Goal: Task Accomplishment & Management: Manage account settings

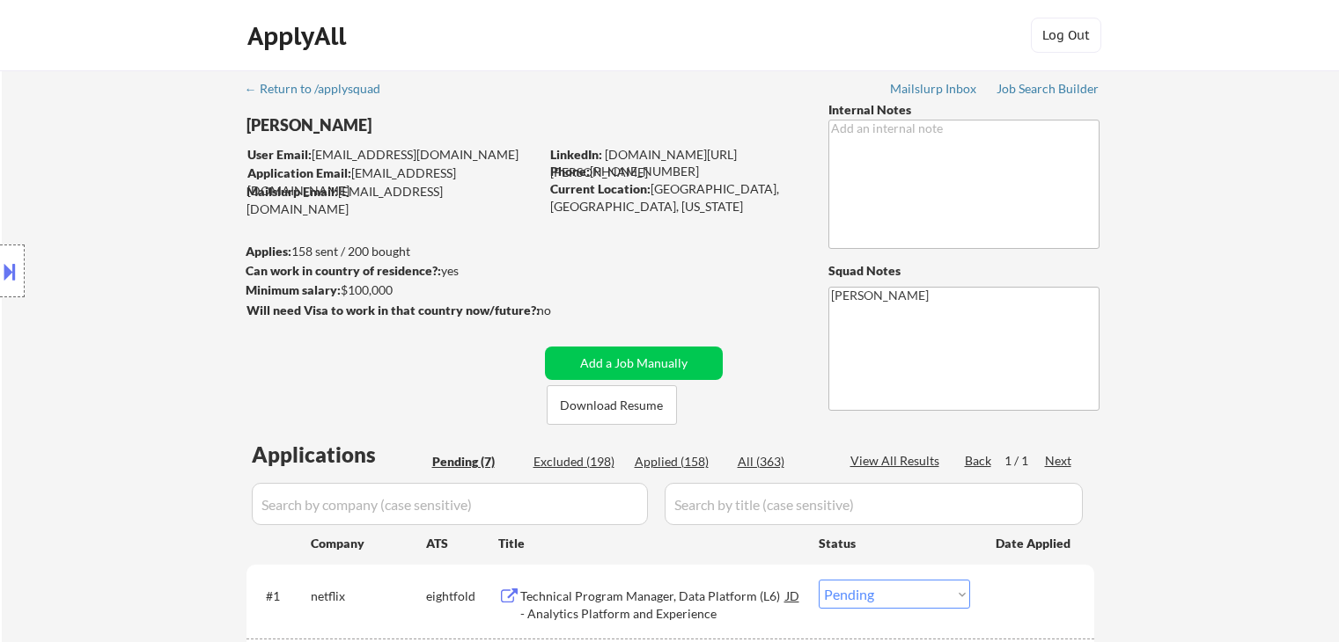
select select ""pending""
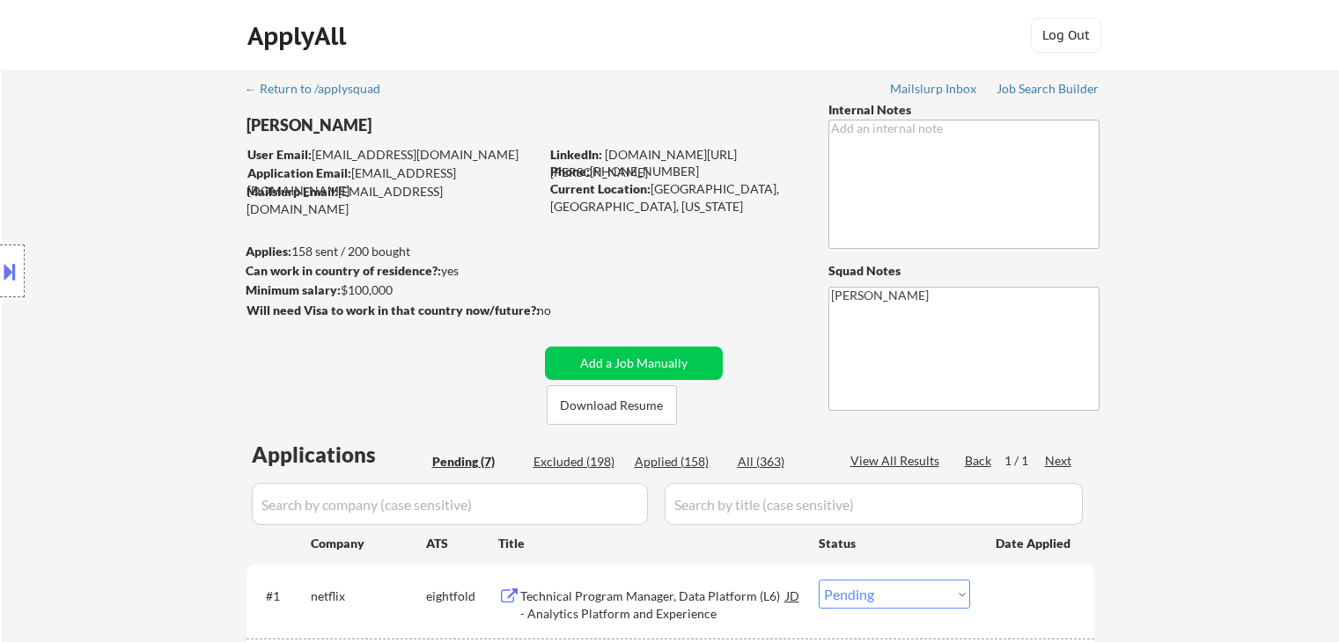
select select ""pending""
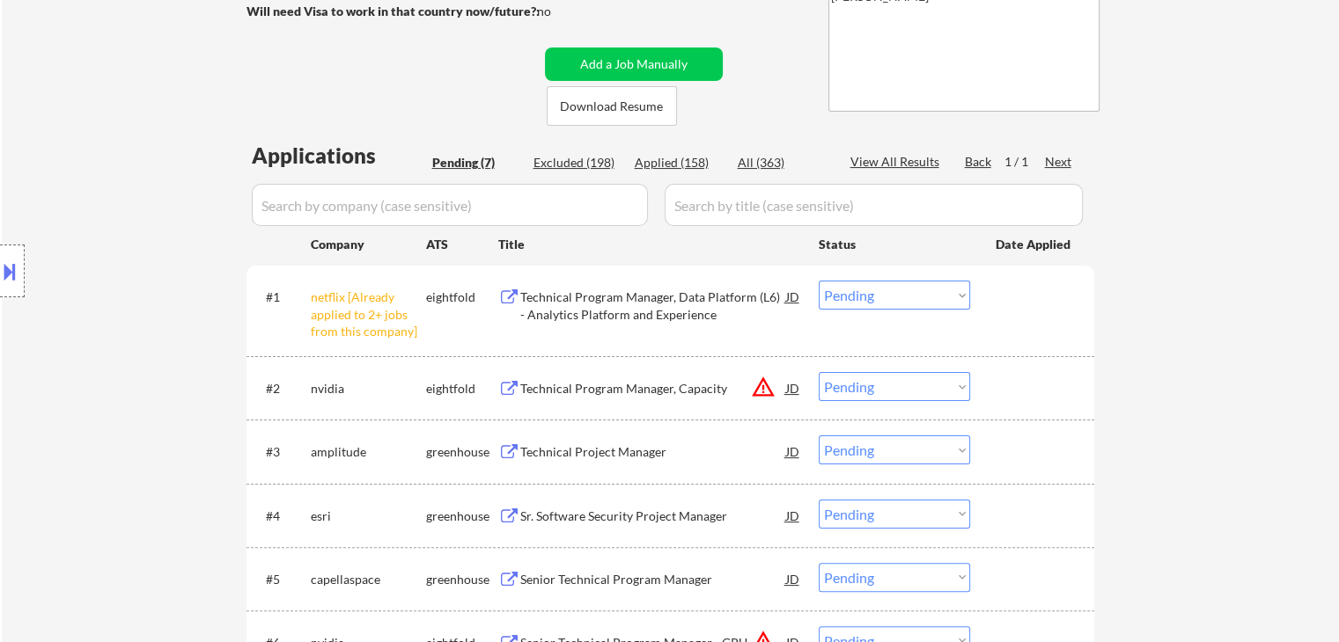
scroll to position [352, 0]
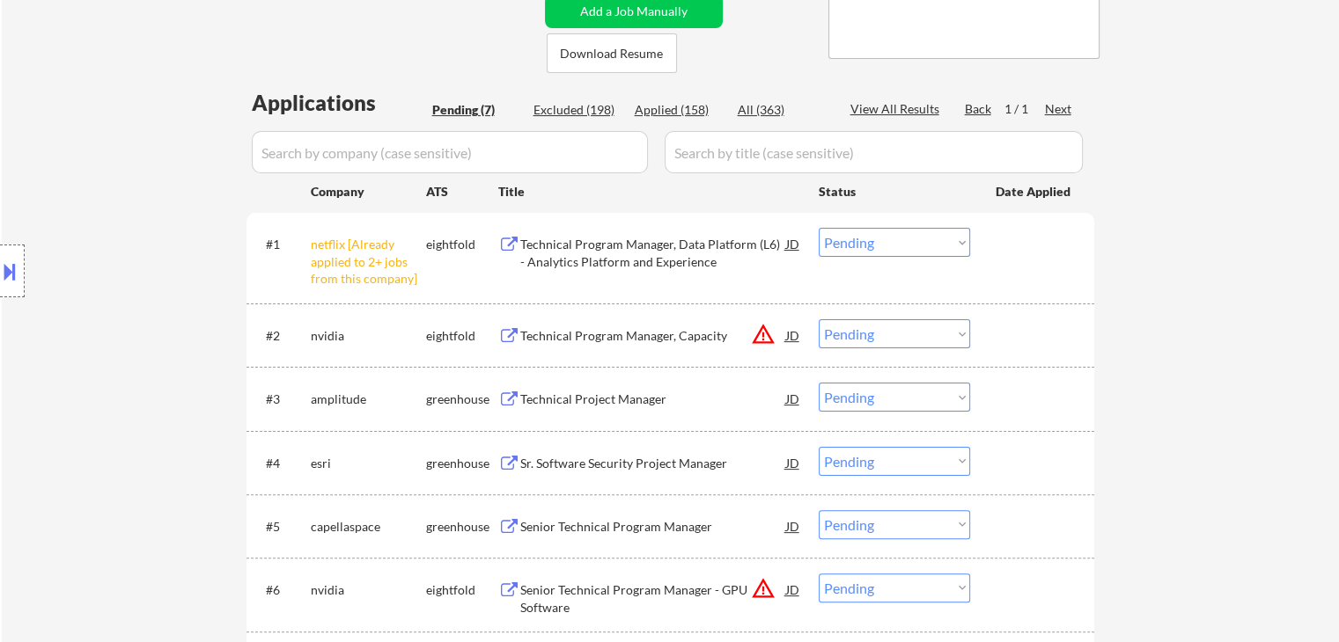
drag, startPoint x: 882, startPoint y: 247, endPoint x: 898, endPoint y: 583, distance: 336.5
click at [882, 247] on select "Choose an option... Pending Applied Excluded (Questions) Excluded (Expired) Exc…" at bounding box center [893, 242] width 151 height 29
click at [818, 228] on select "Choose an option... Pending Applied Excluded (Questions) Excluded (Expired) Exc…" at bounding box center [893, 242] width 151 height 29
select select ""pending""
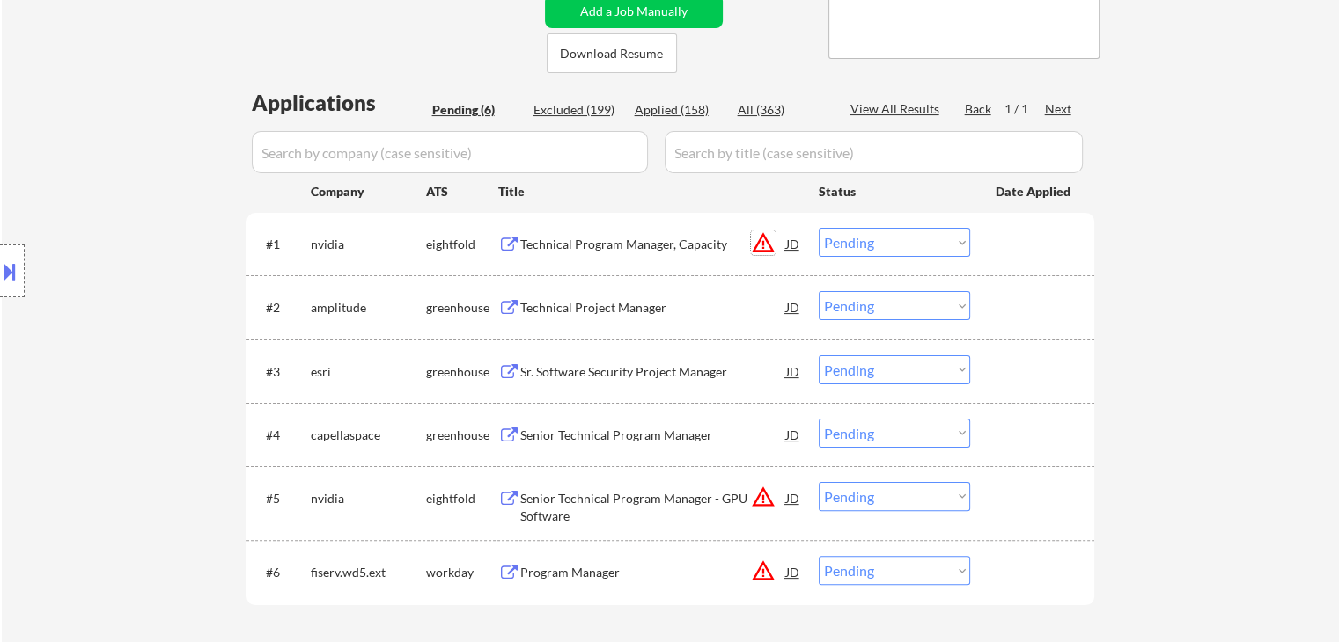
click at [758, 238] on button "warning_amber" at bounding box center [763, 243] width 25 height 25
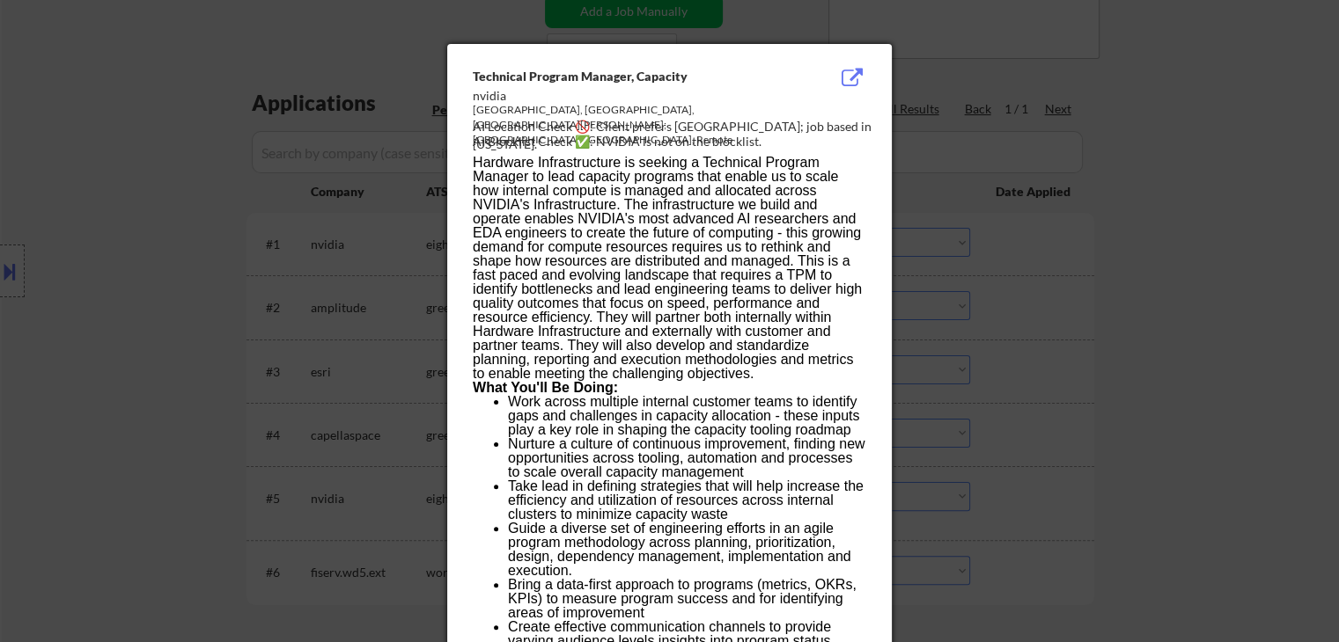
click at [1089, 196] on div at bounding box center [669, 321] width 1339 height 642
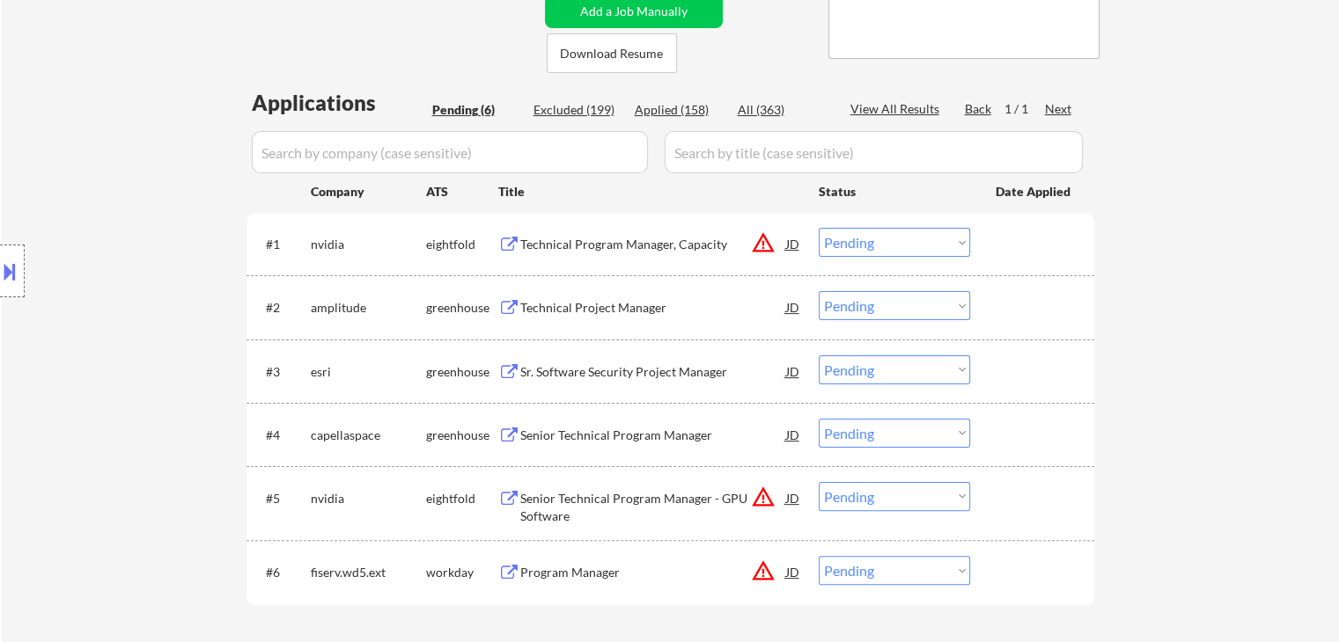
click at [0, 263] on button at bounding box center [9, 271] width 19 height 29
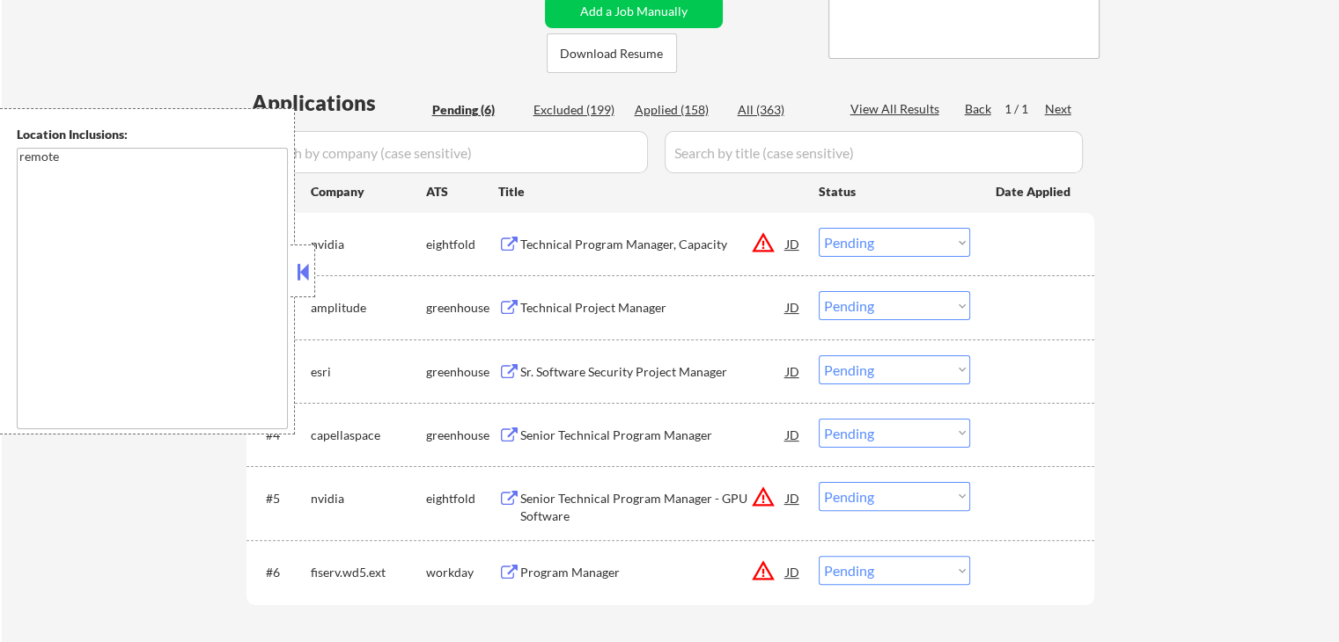
drag, startPoint x: 92, startPoint y: 231, endPoint x: 326, endPoint y: 254, distance: 234.3
click at [102, 232] on textarea "remote" at bounding box center [152, 289] width 271 height 282
click at [304, 275] on button at bounding box center [302, 272] width 19 height 26
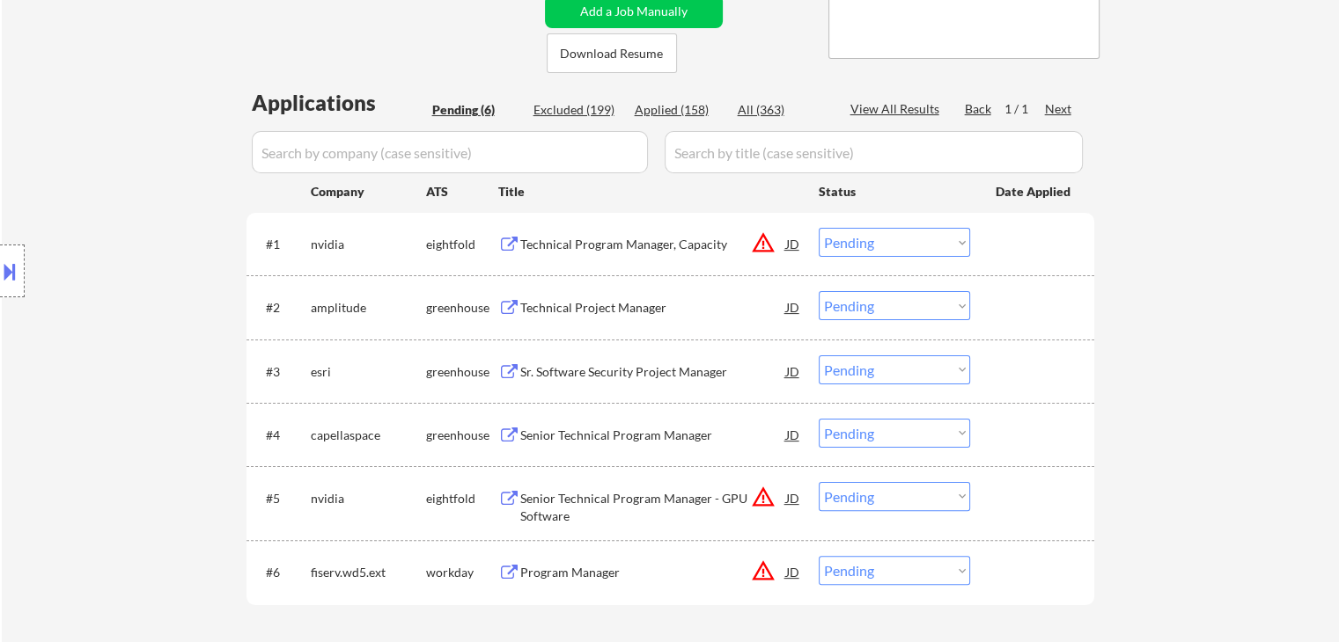
click at [674, 252] on div "Technical Program Manager, Capacity" at bounding box center [653, 245] width 266 height 18
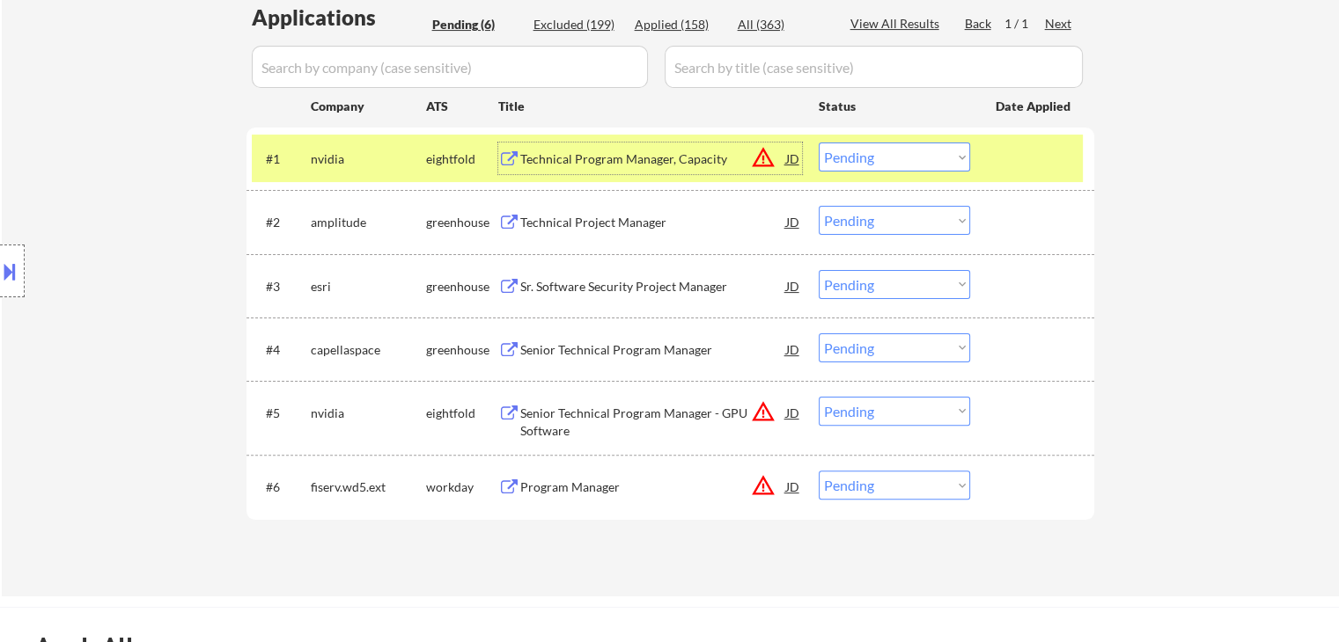
scroll to position [528, 0]
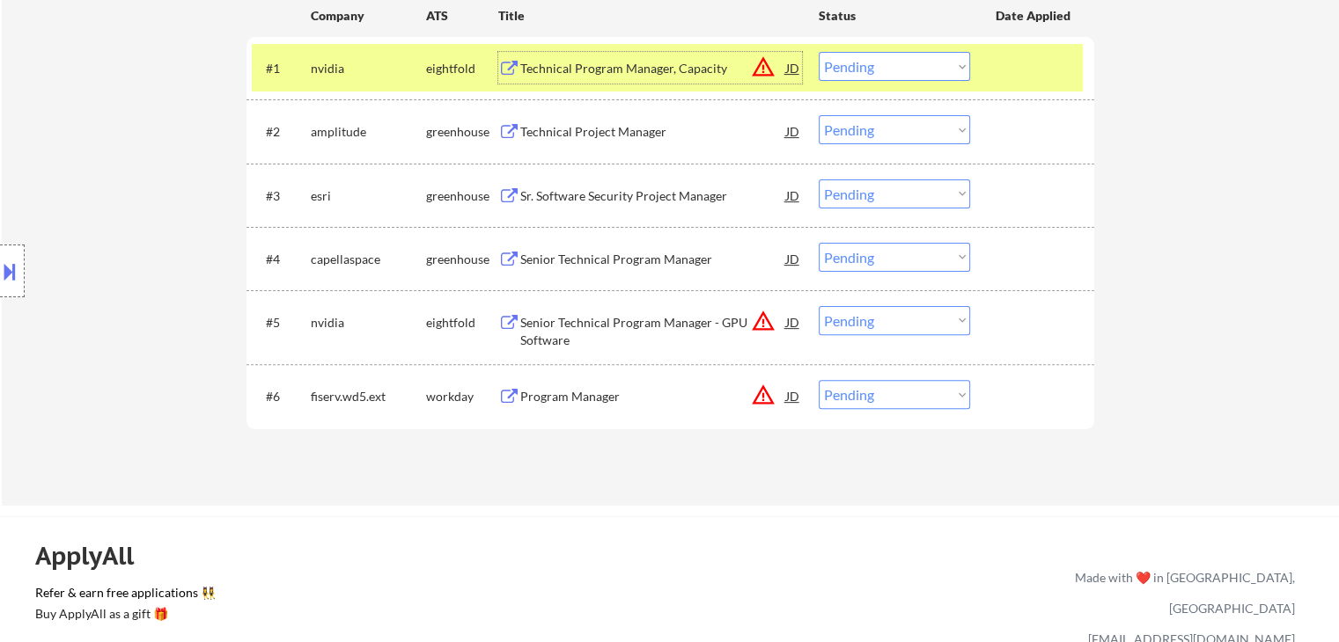
click at [591, 131] on div "Technical Project Manager" at bounding box center [653, 132] width 266 height 18
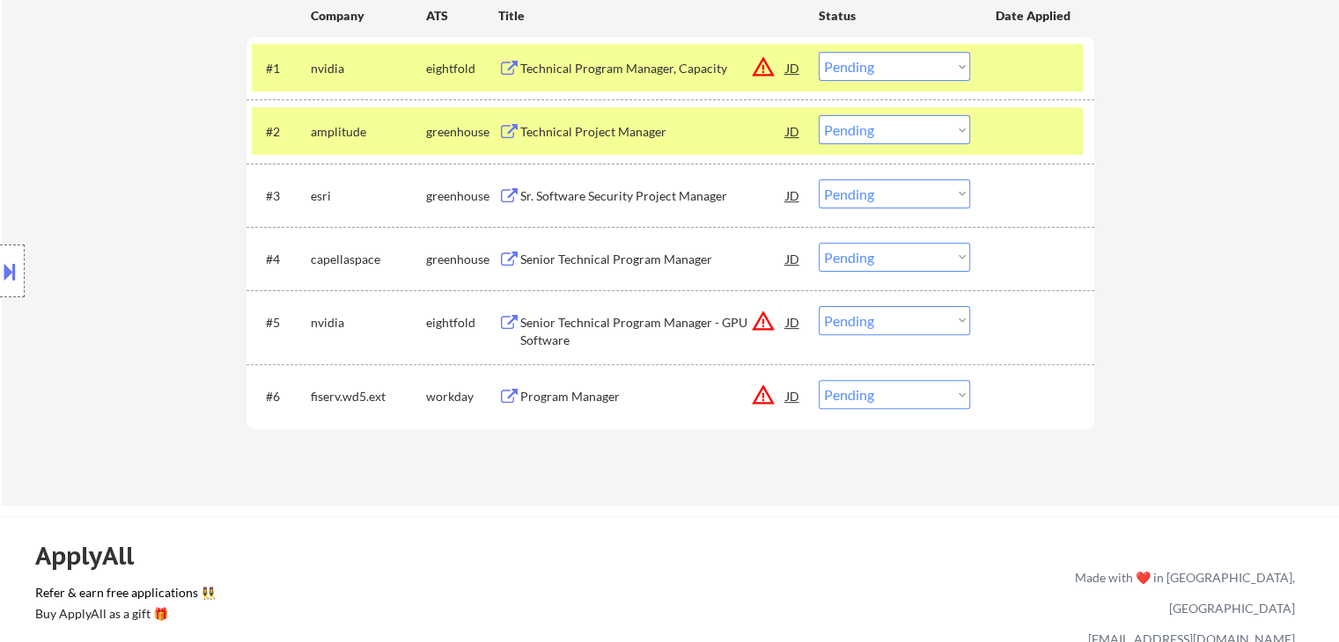
click at [597, 194] on div "Sr. Software Security Project Manager" at bounding box center [653, 196] width 266 height 18
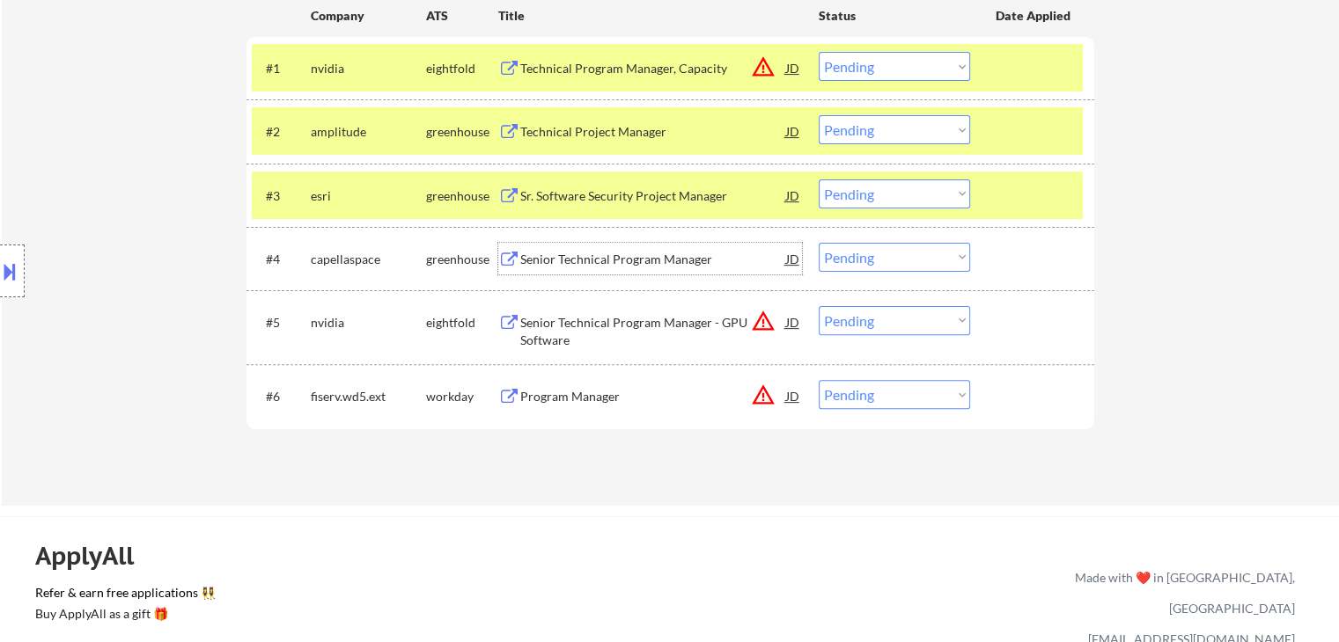
click at [591, 259] on div "Senior Technical Program Manager" at bounding box center [653, 260] width 266 height 18
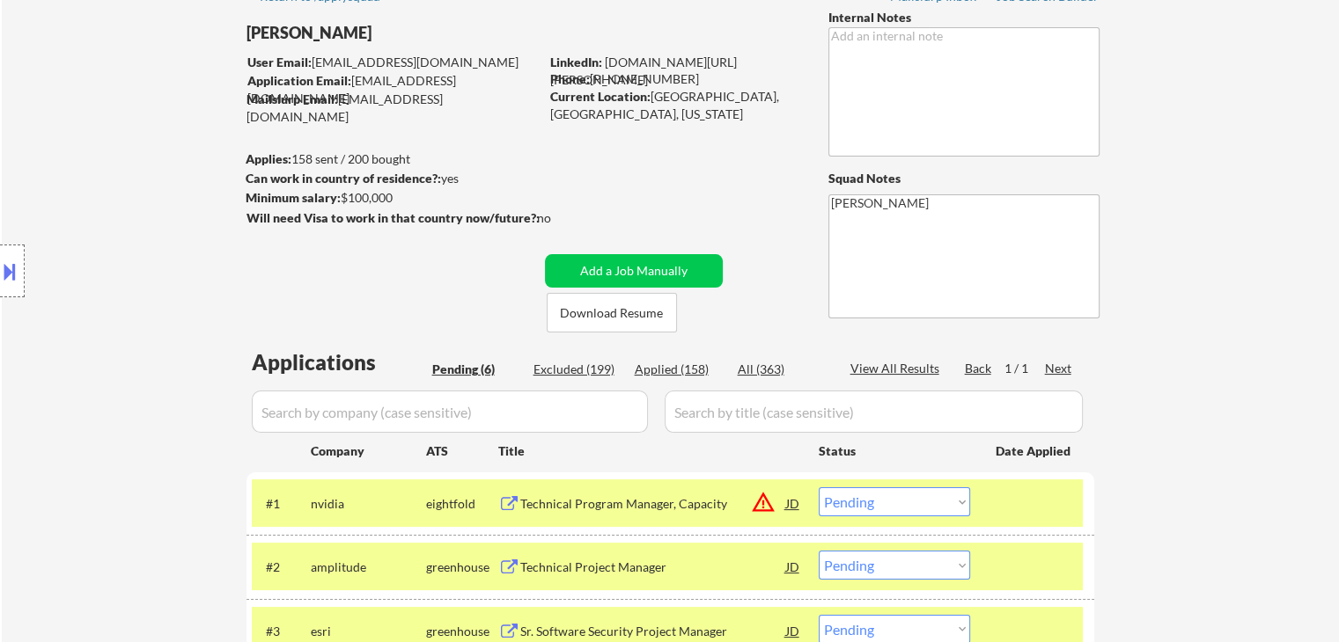
scroll to position [0, 0]
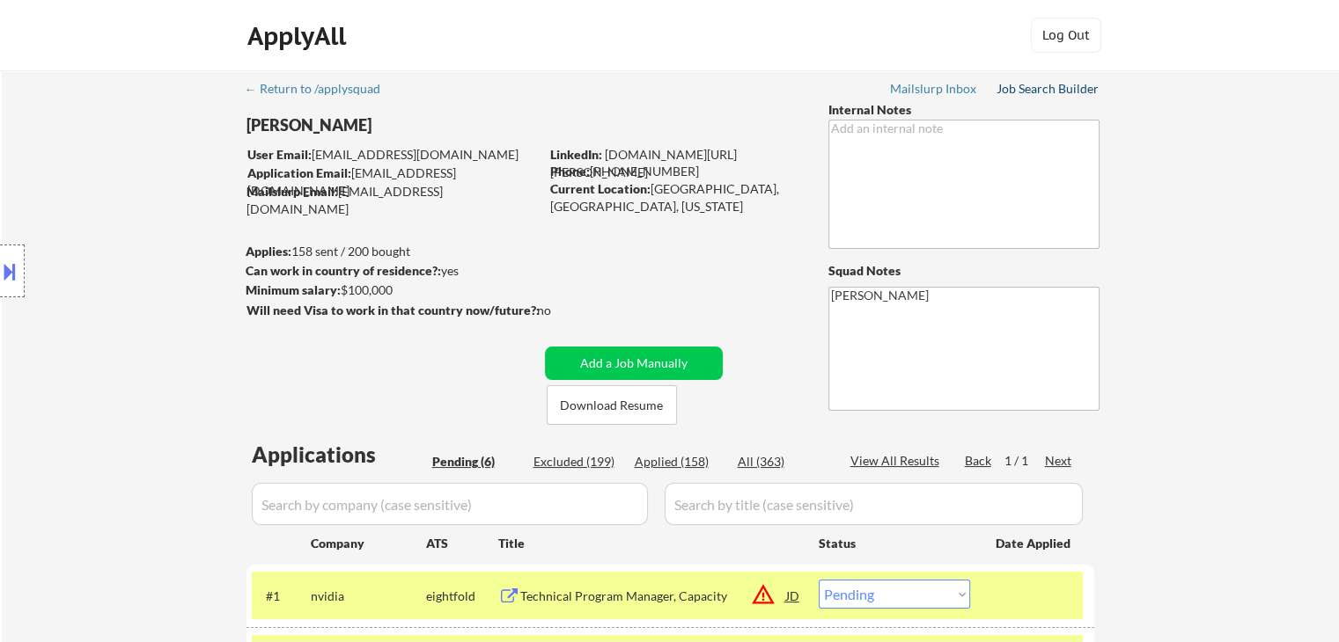
click at [1047, 85] on div "Job Search Builder" at bounding box center [1047, 89] width 103 height 12
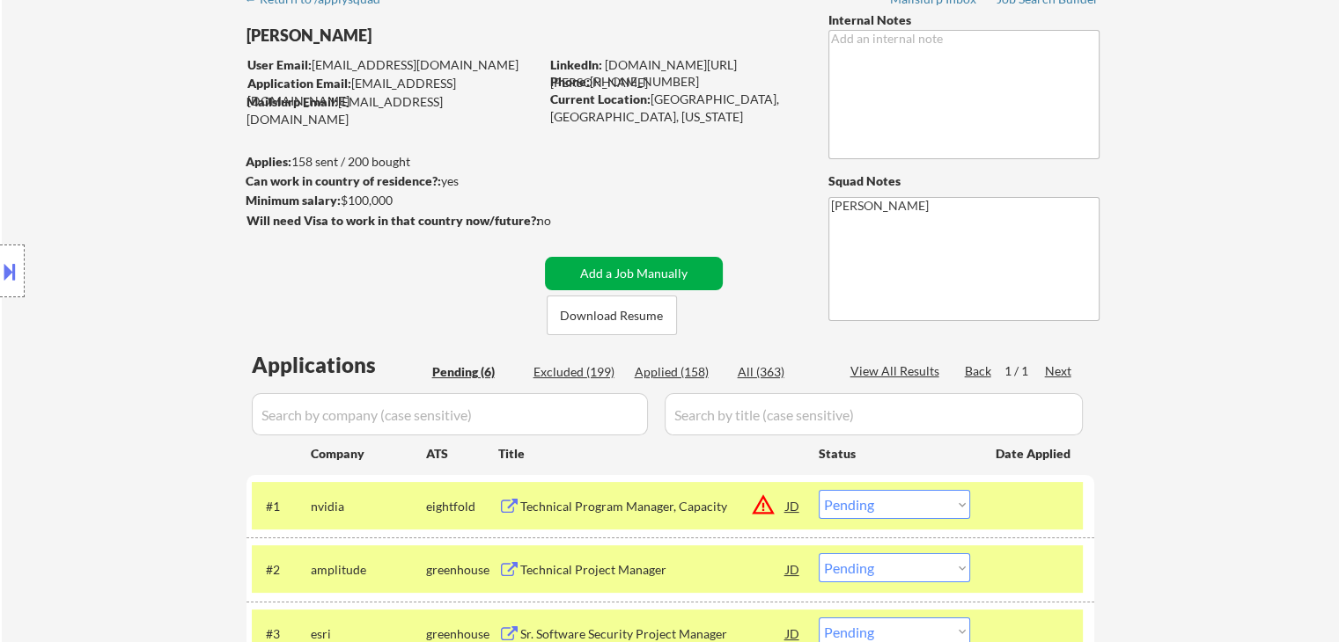
scroll to position [176, 0]
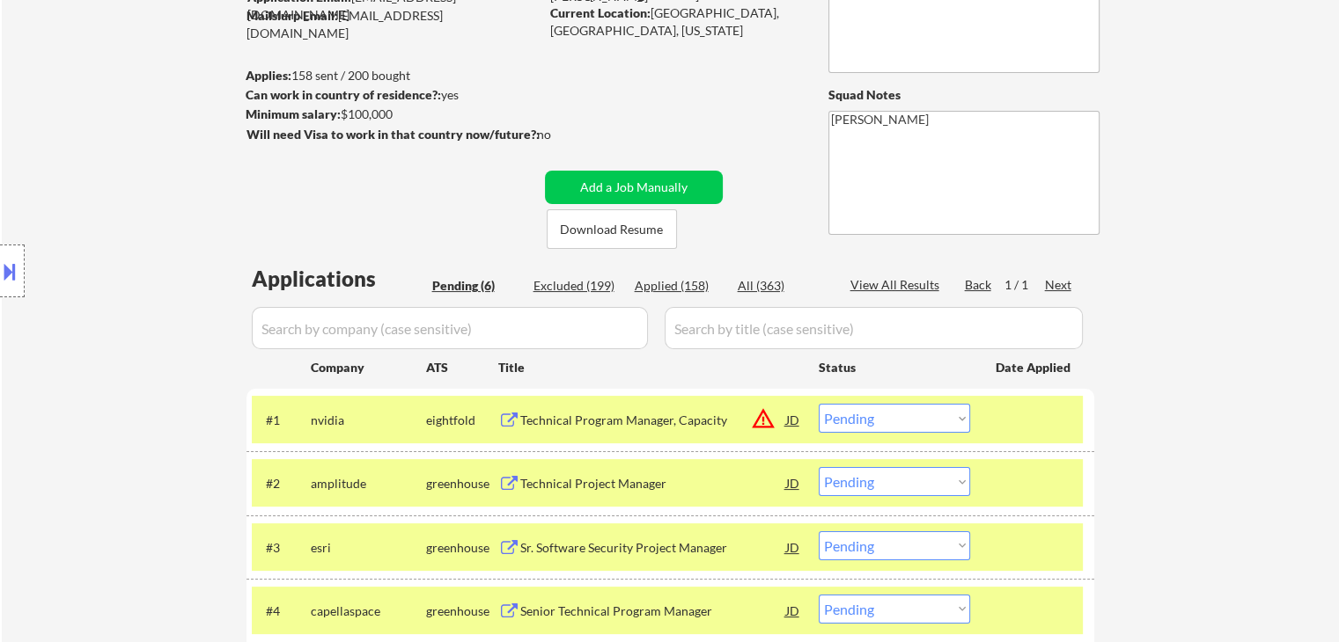
click at [653, 290] on div "Applied (158)" at bounding box center [679, 286] width 88 height 18
select select ""applied""
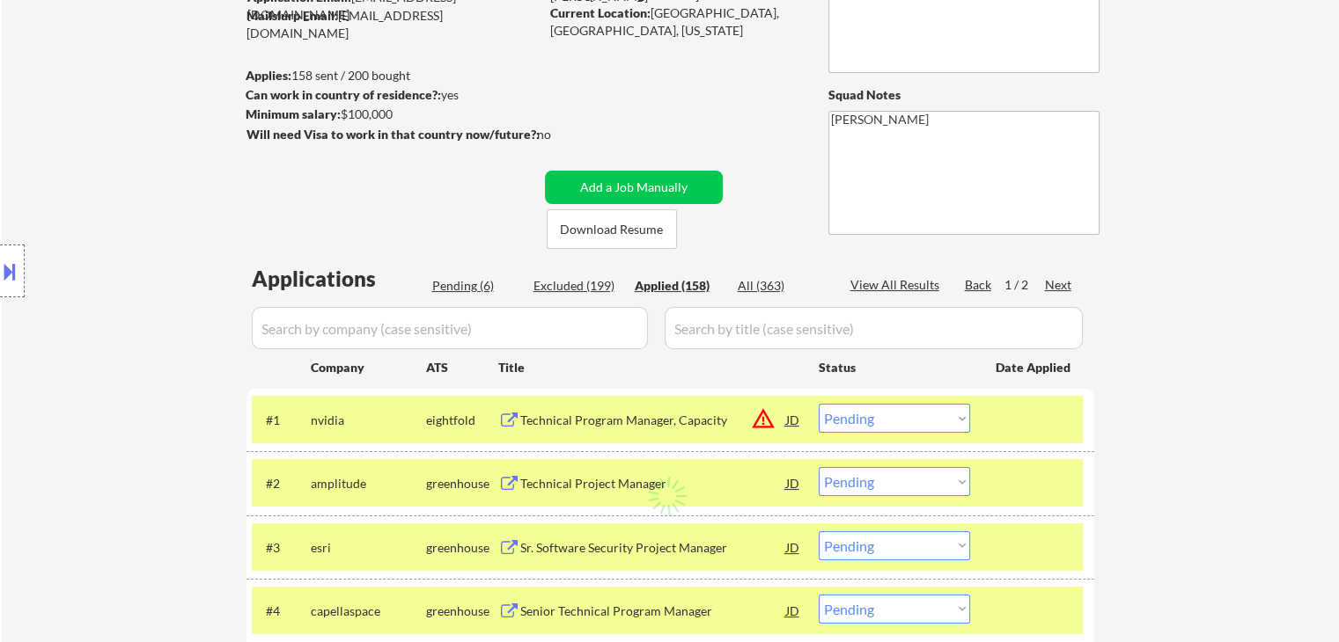
select select ""applied""
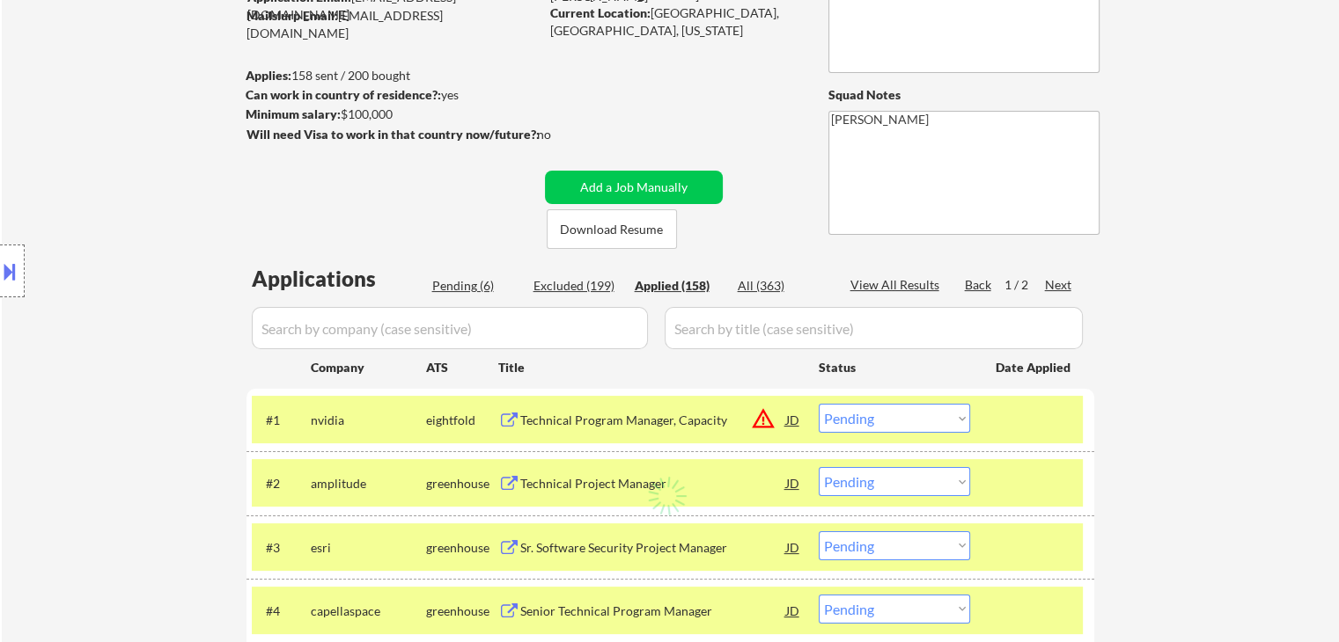
select select ""applied""
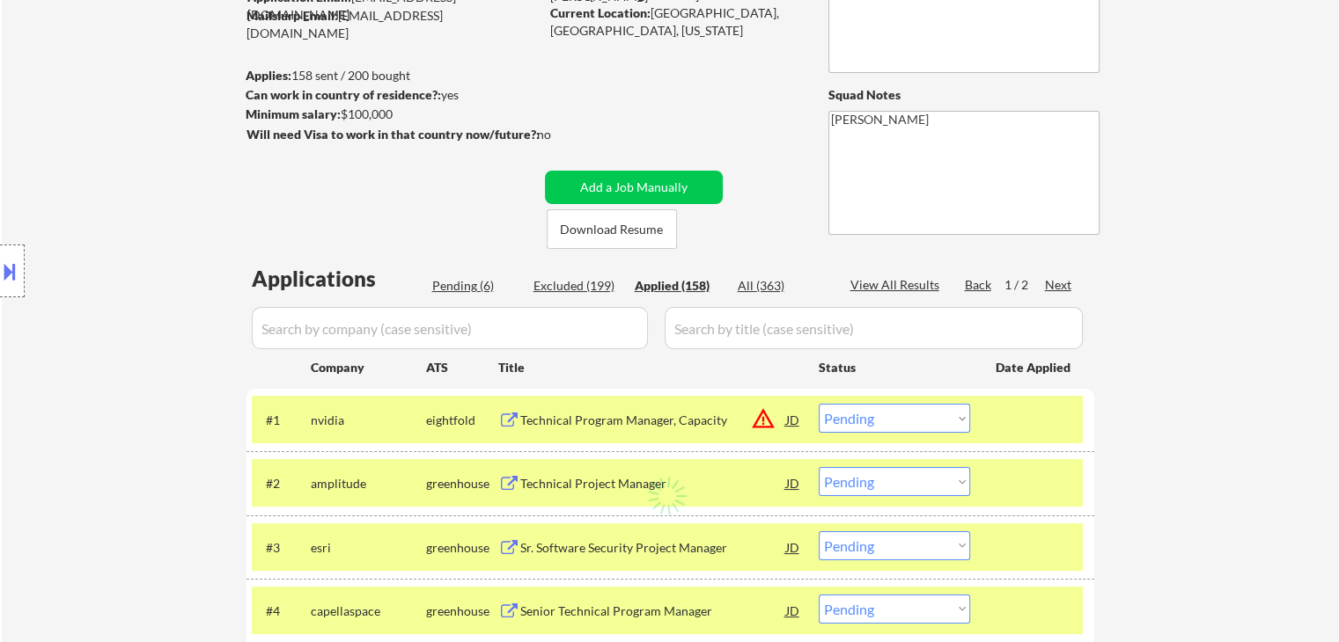
select select ""applied""
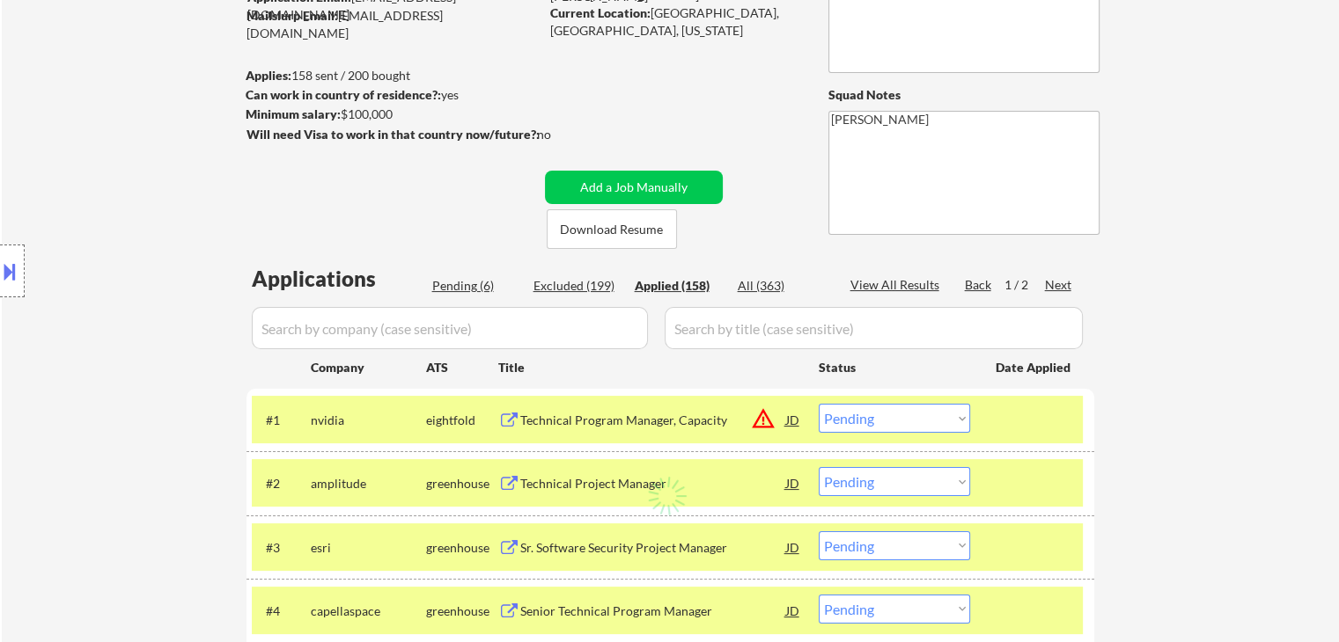
select select ""applied""
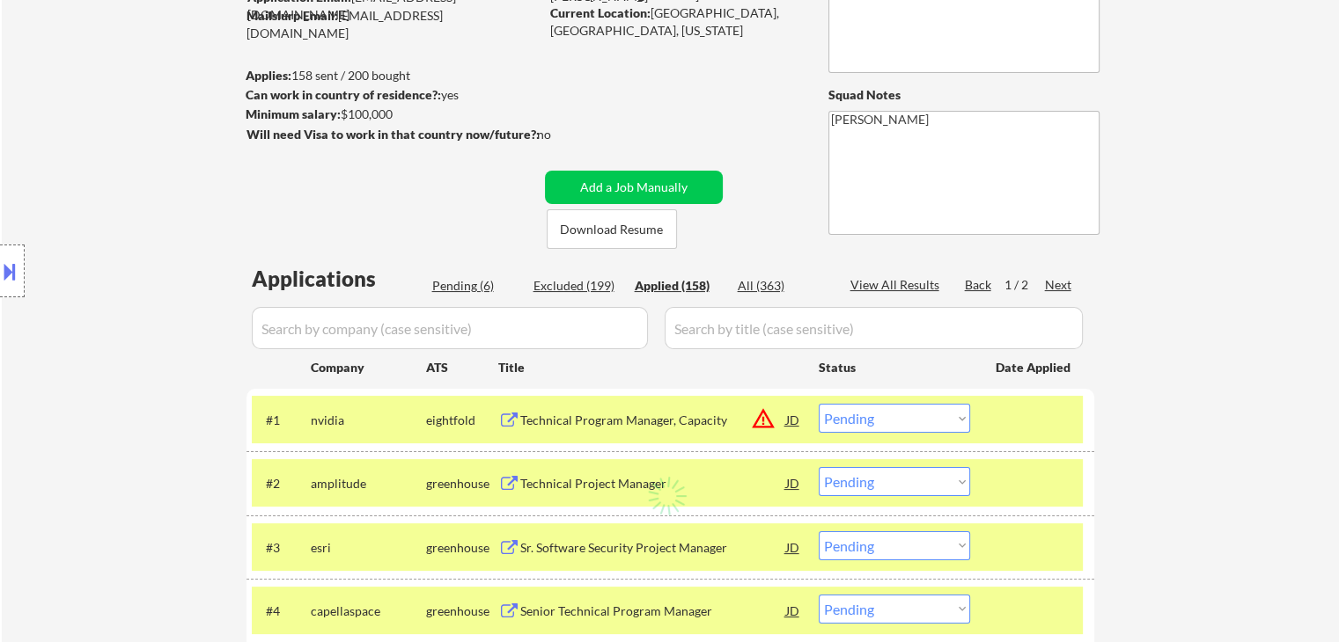
select select ""applied""
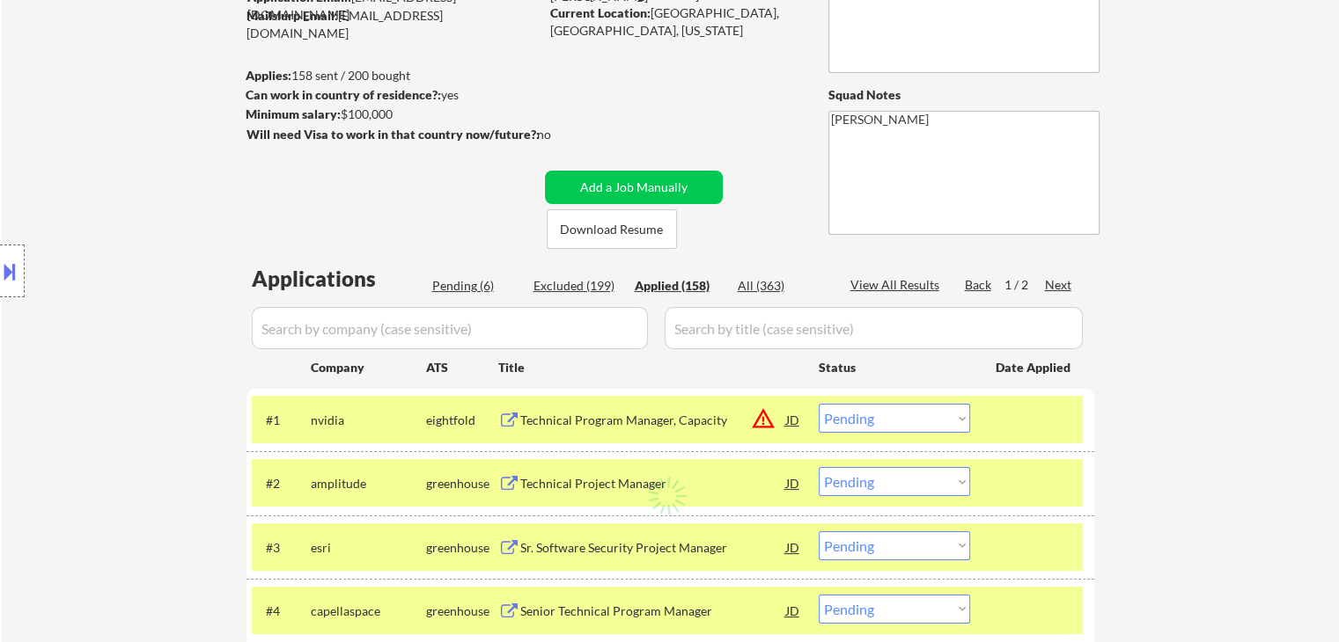
select select ""applied""
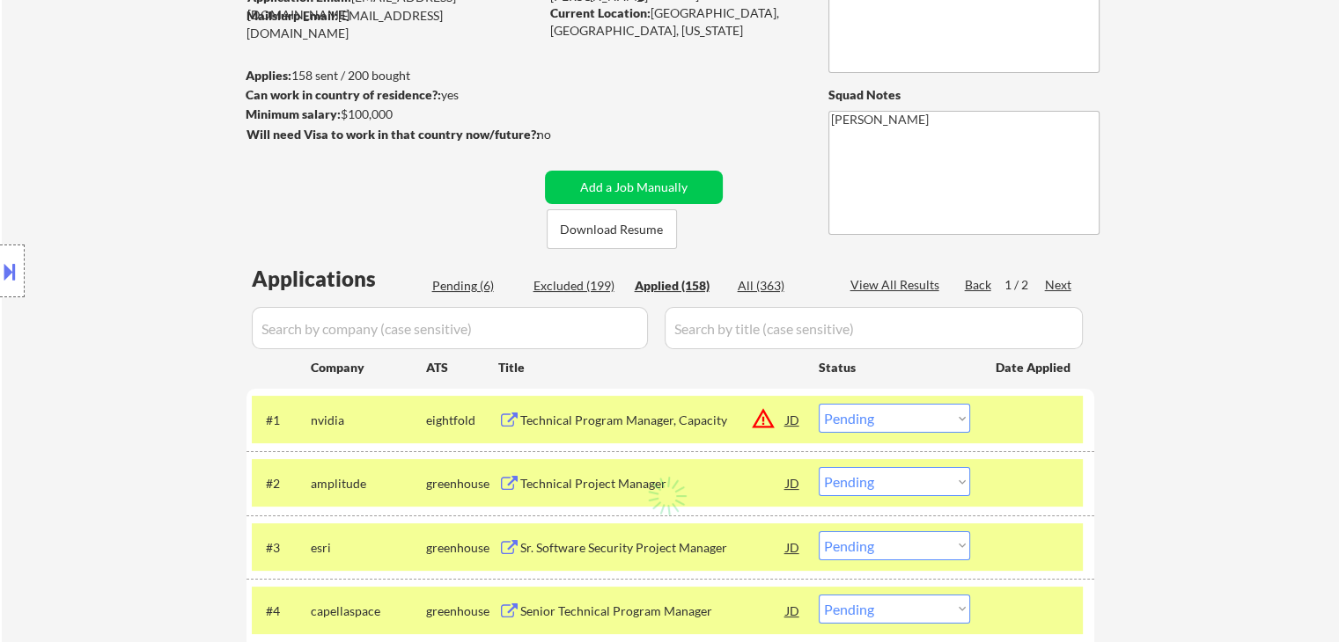
select select ""applied""
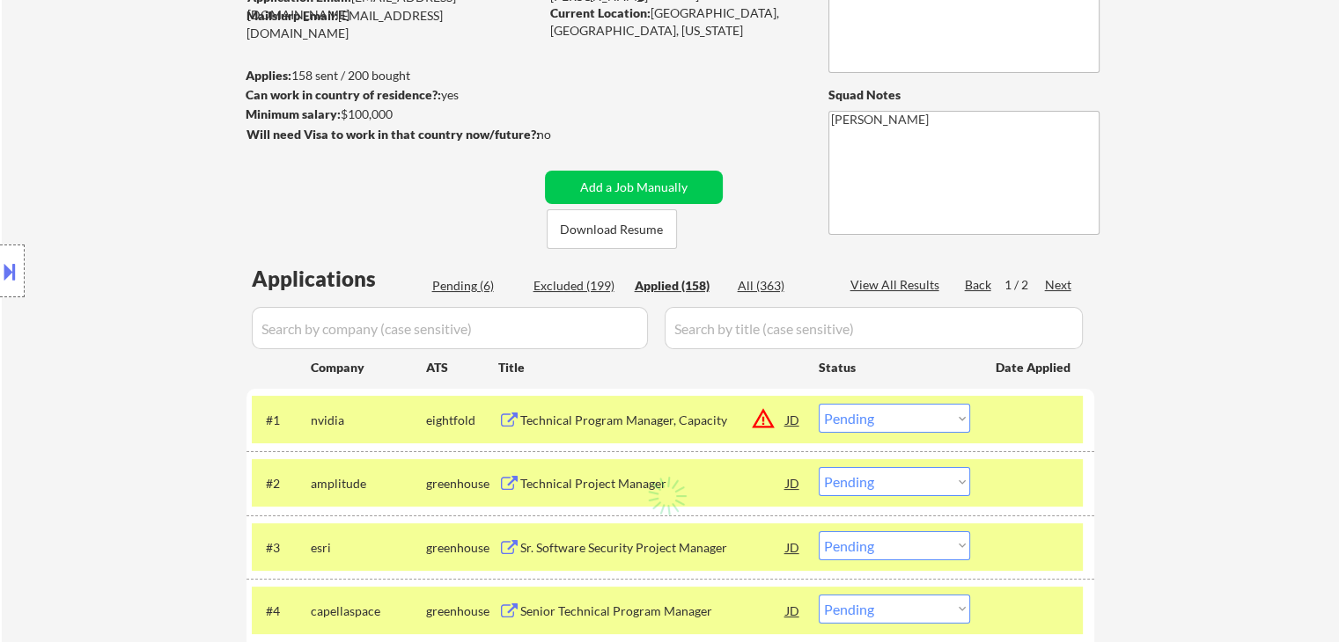
select select ""applied""
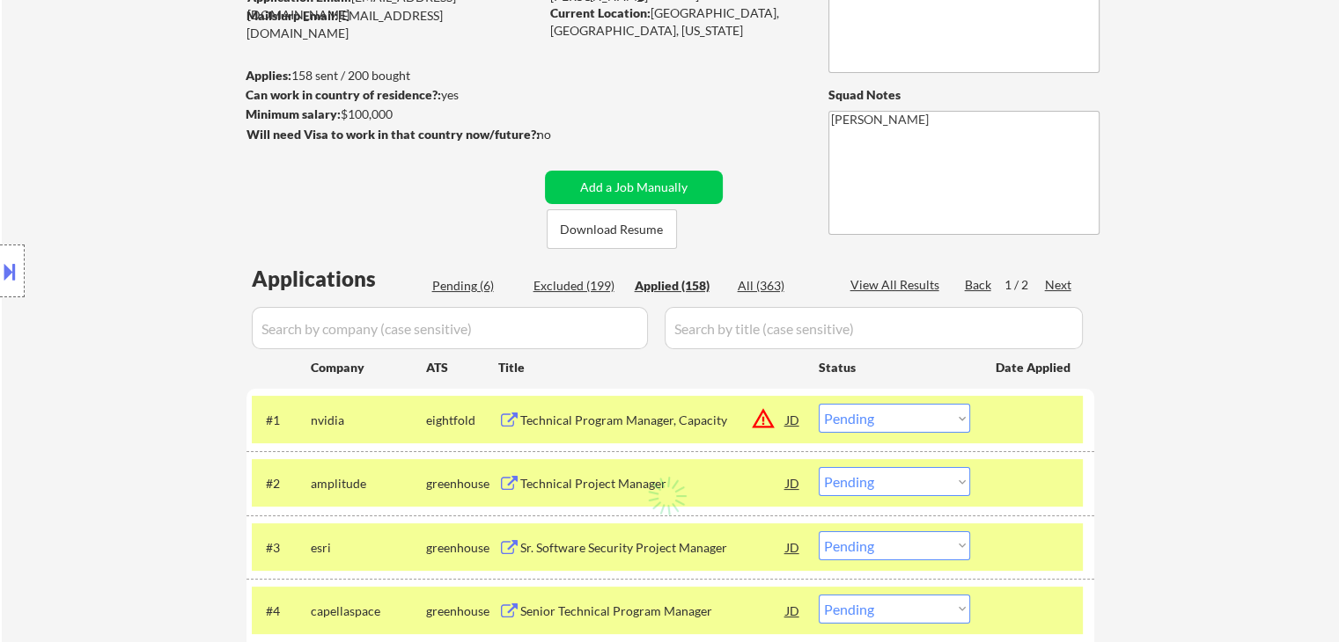
select select ""applied""
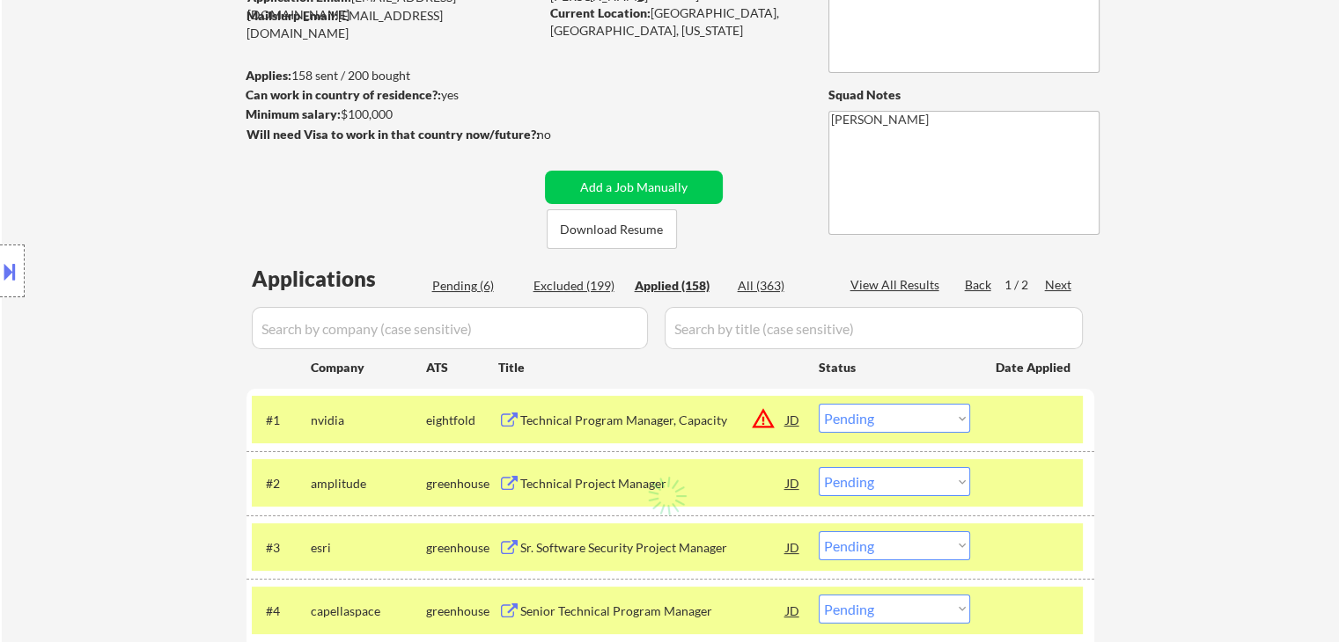
select select ""applied""
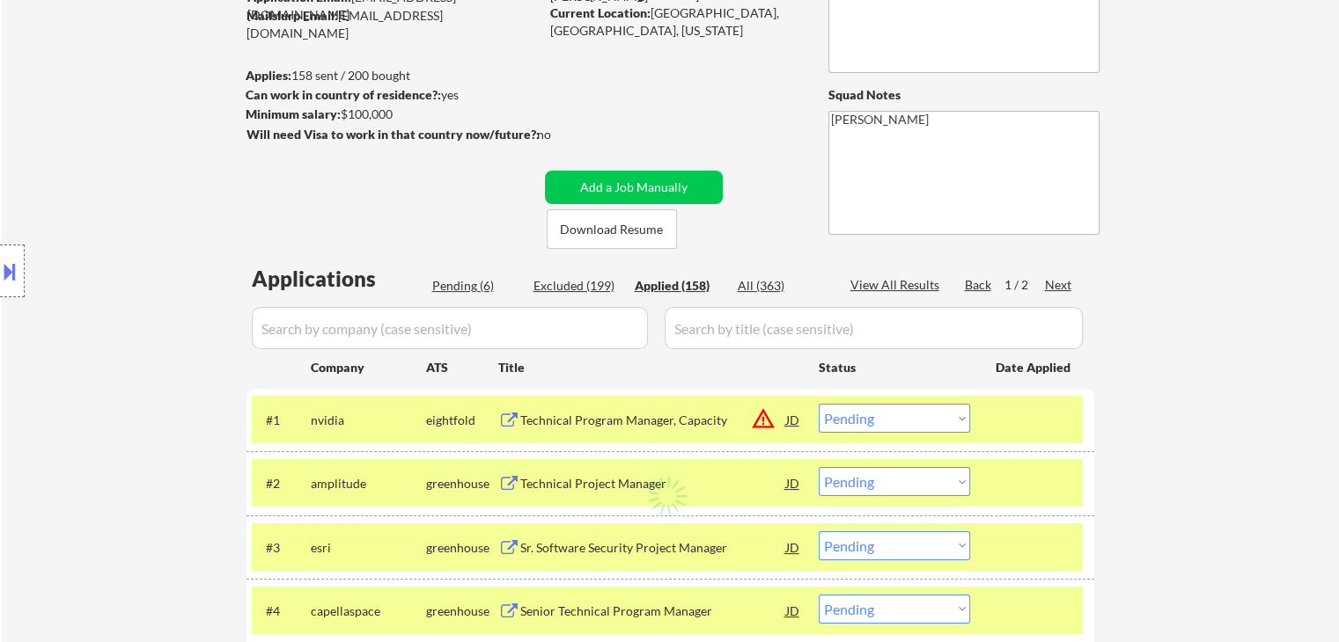
select select ""applied""
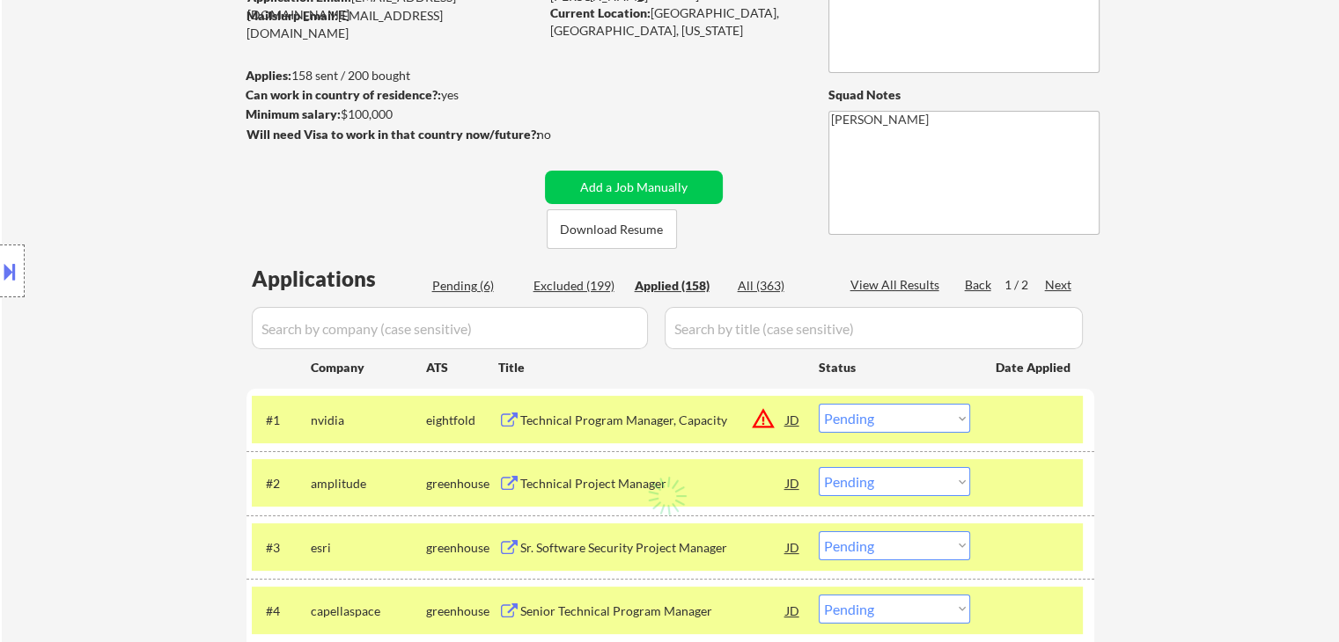
select select ""applied""
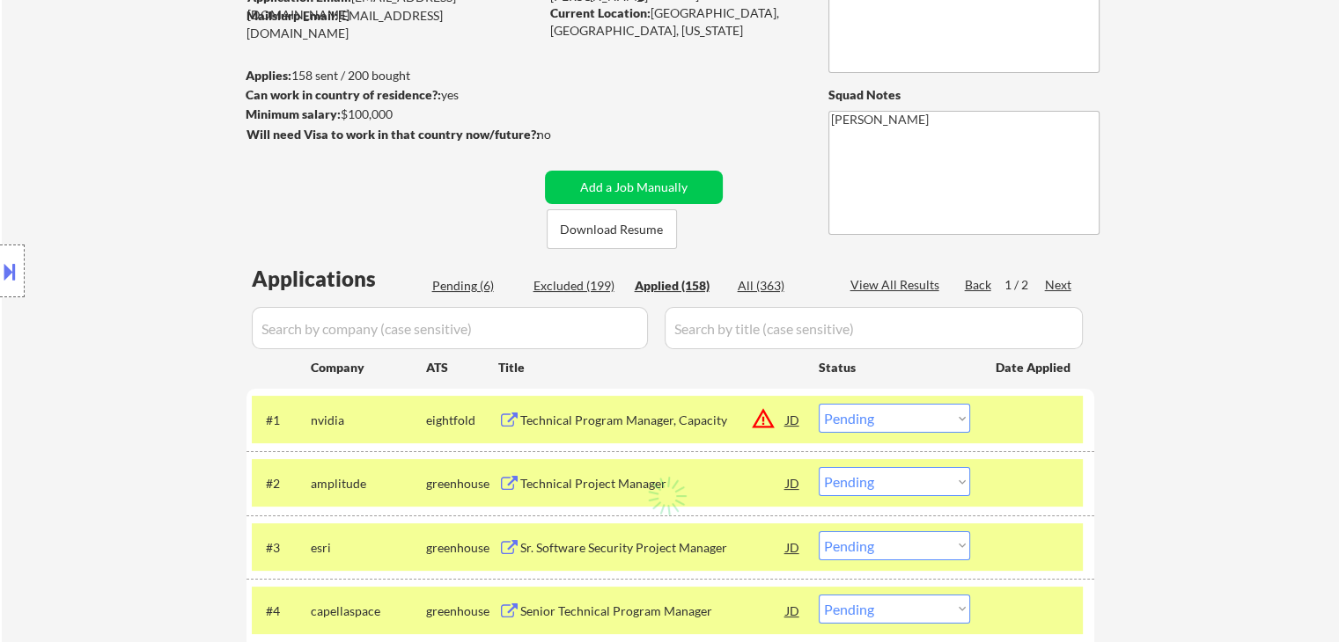
select select ""applied""
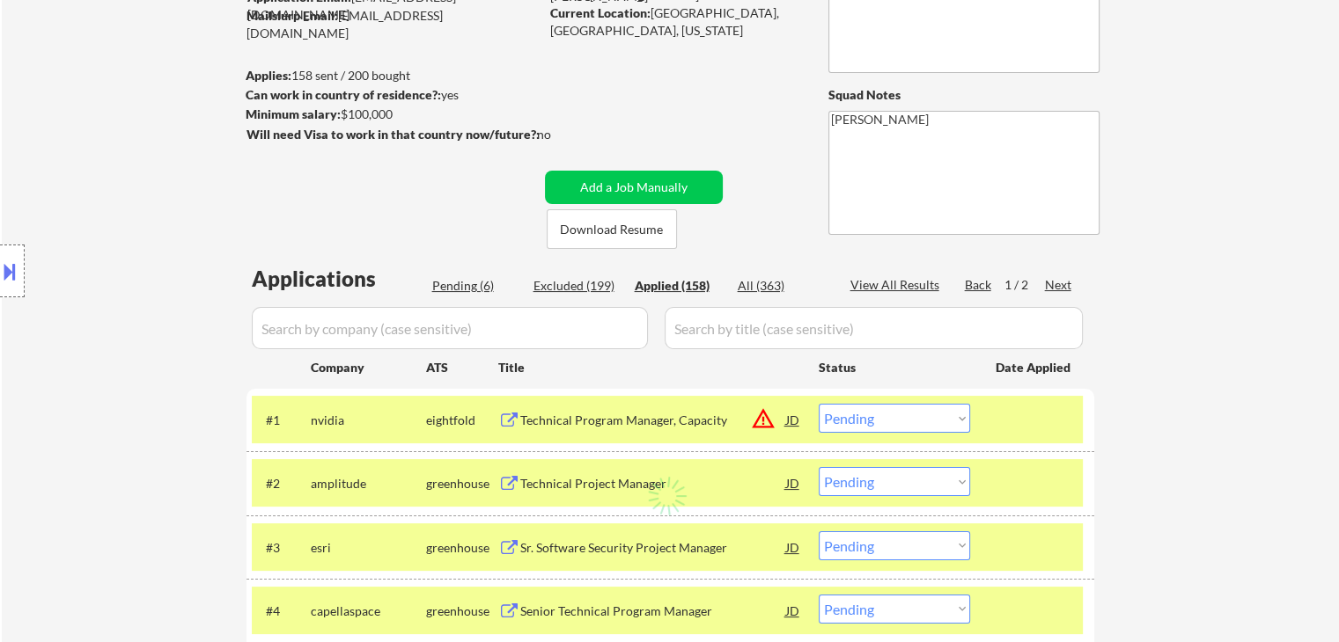
select select ""applied""
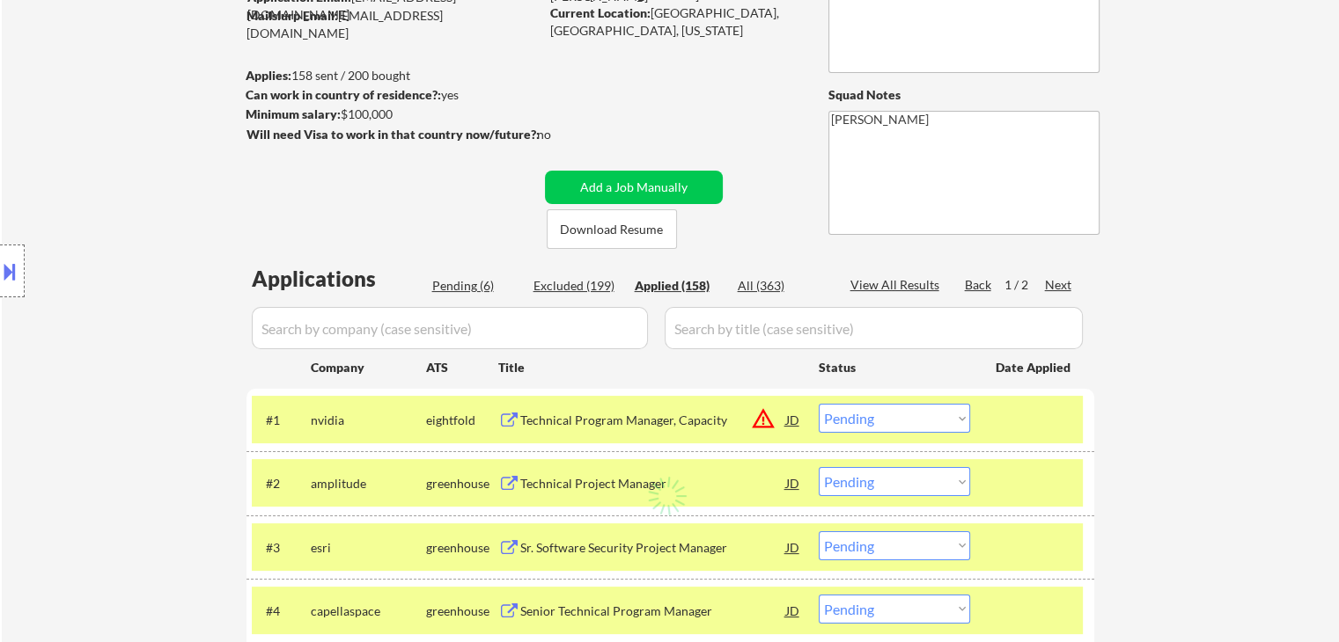
select select ""applied""
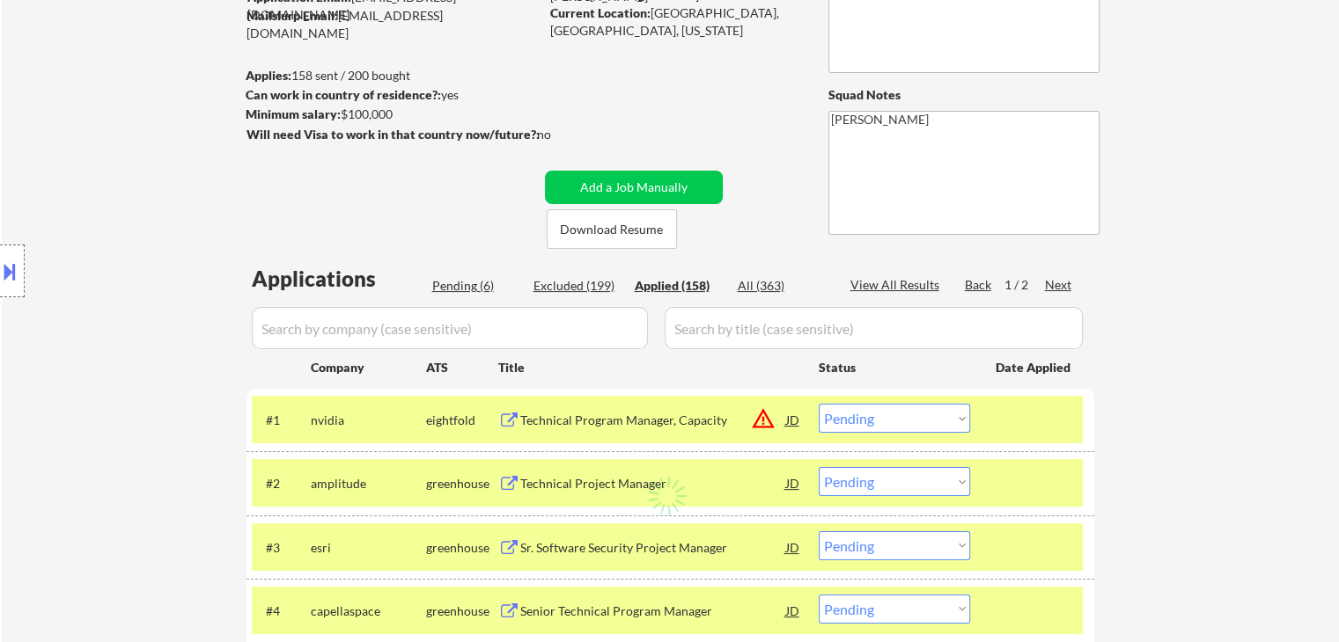
select select ""applied""
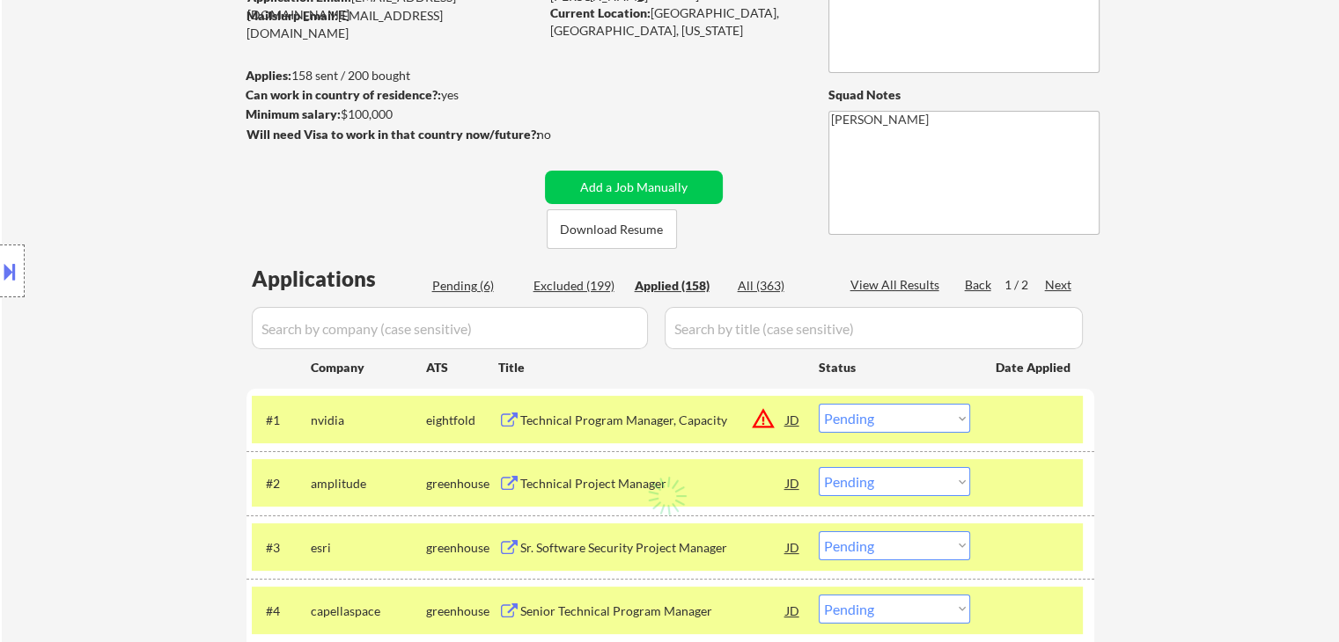
select select ""applied""
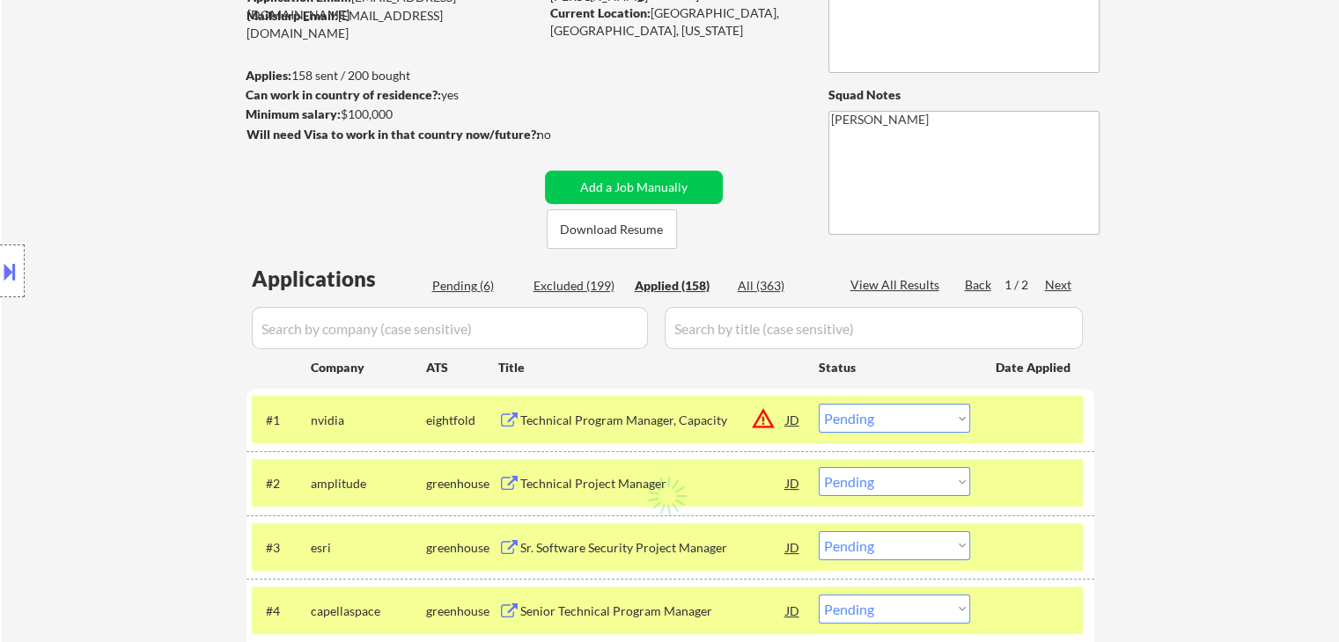
select select ""applied""
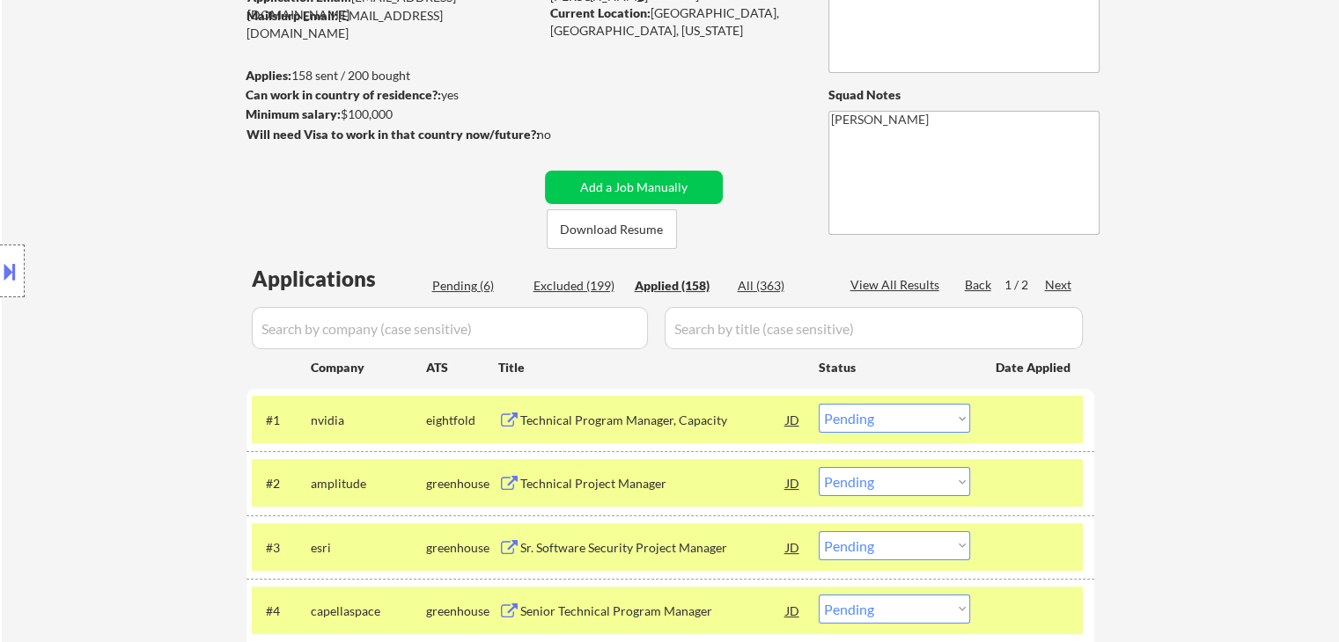
select select ""applied""
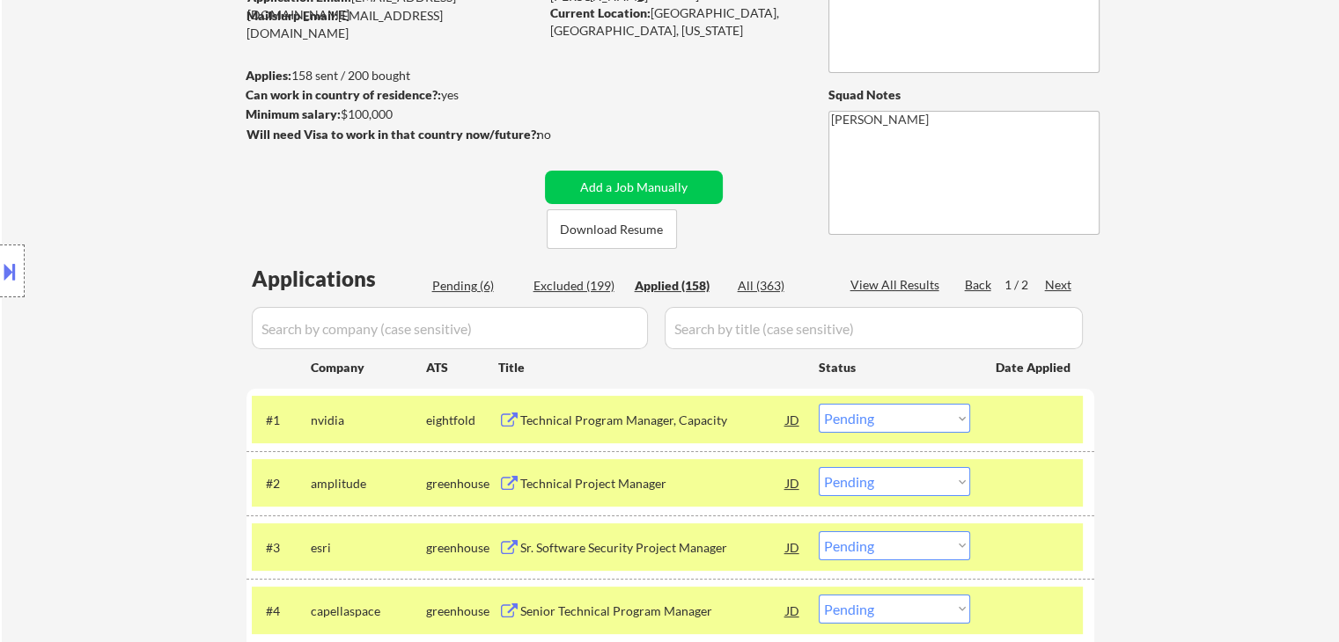
select select ""applied""
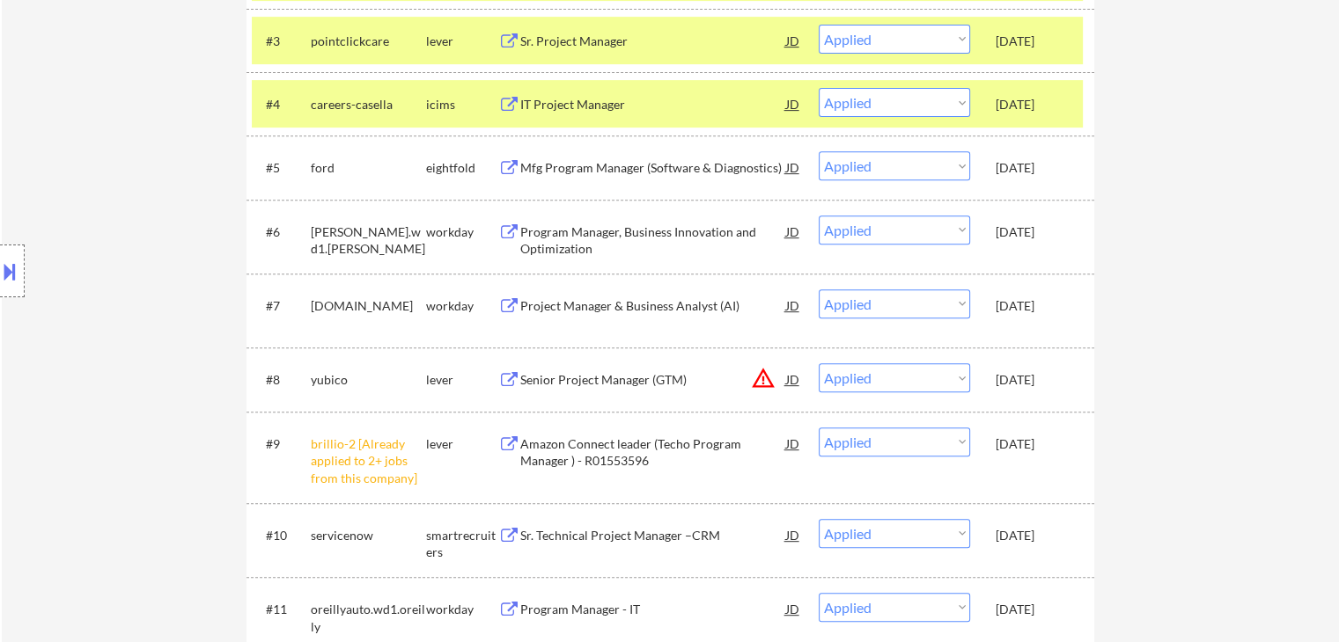
scroll to position [880, 0]
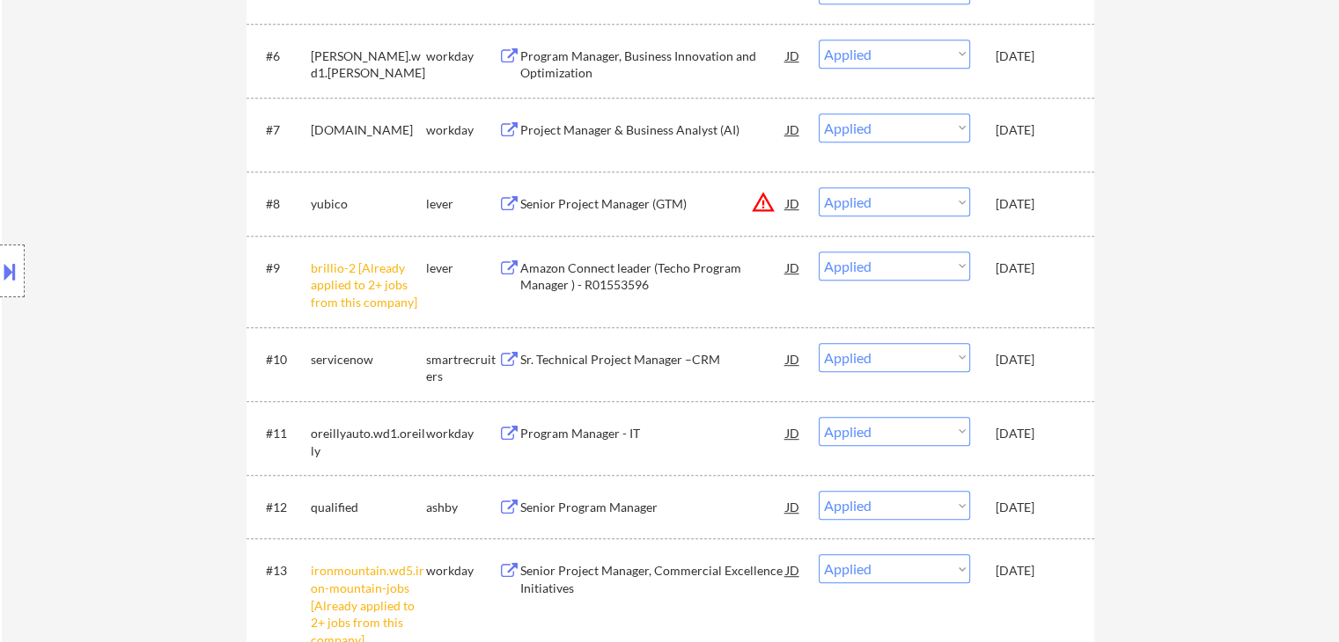
click at [194, 332] on div "Location Inclusions: remote" at bounding box center [157, 271] width 315 height 326
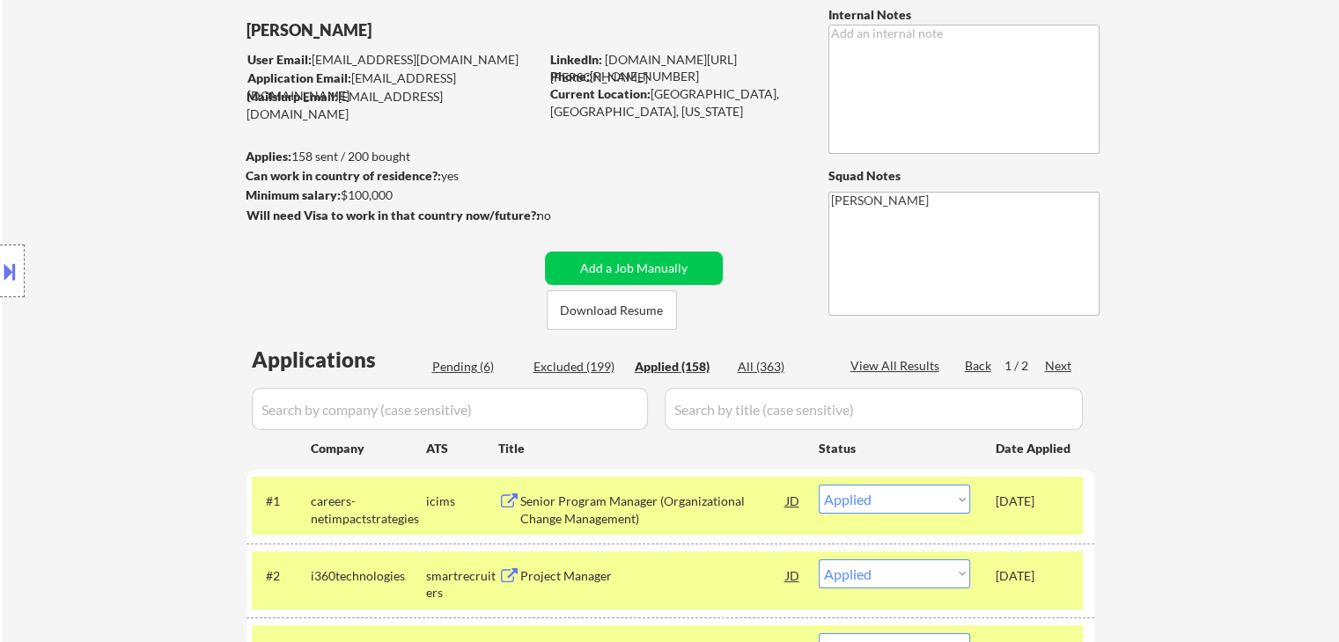
scroll to position [176, 0]
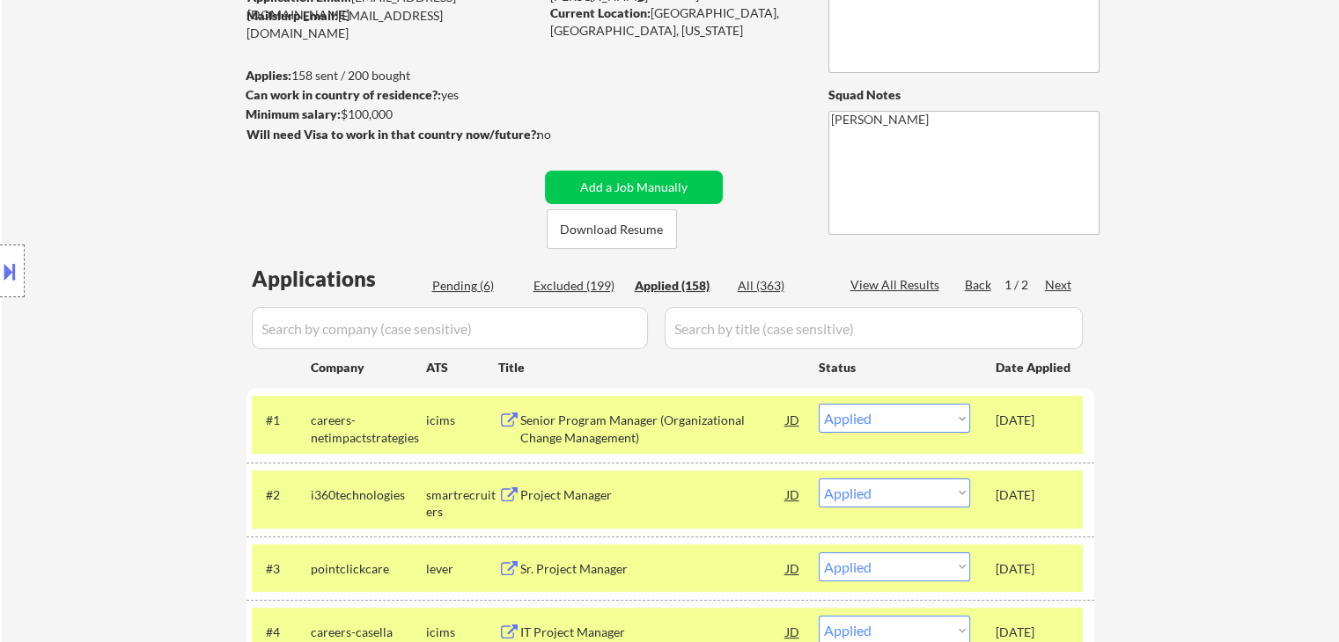
click at [465, 286] on div "Pending (6)" at bounding box center [476, 286] width 88 height 18
select select ""pending""
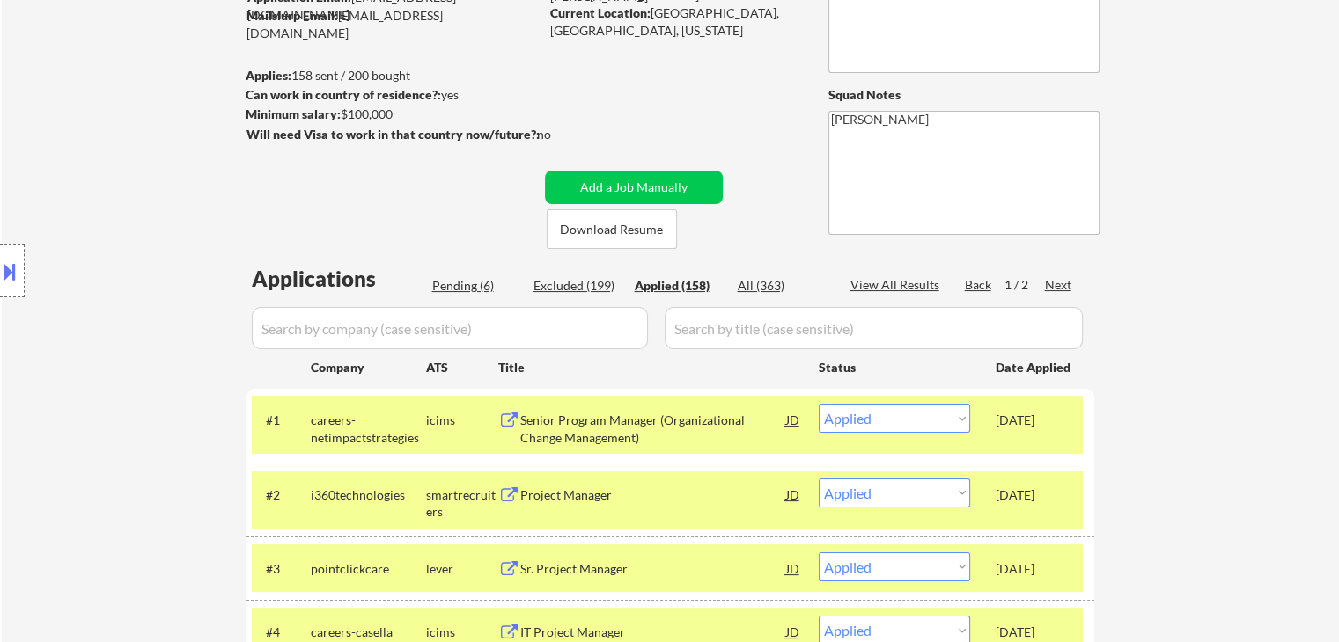
select select ""pending""
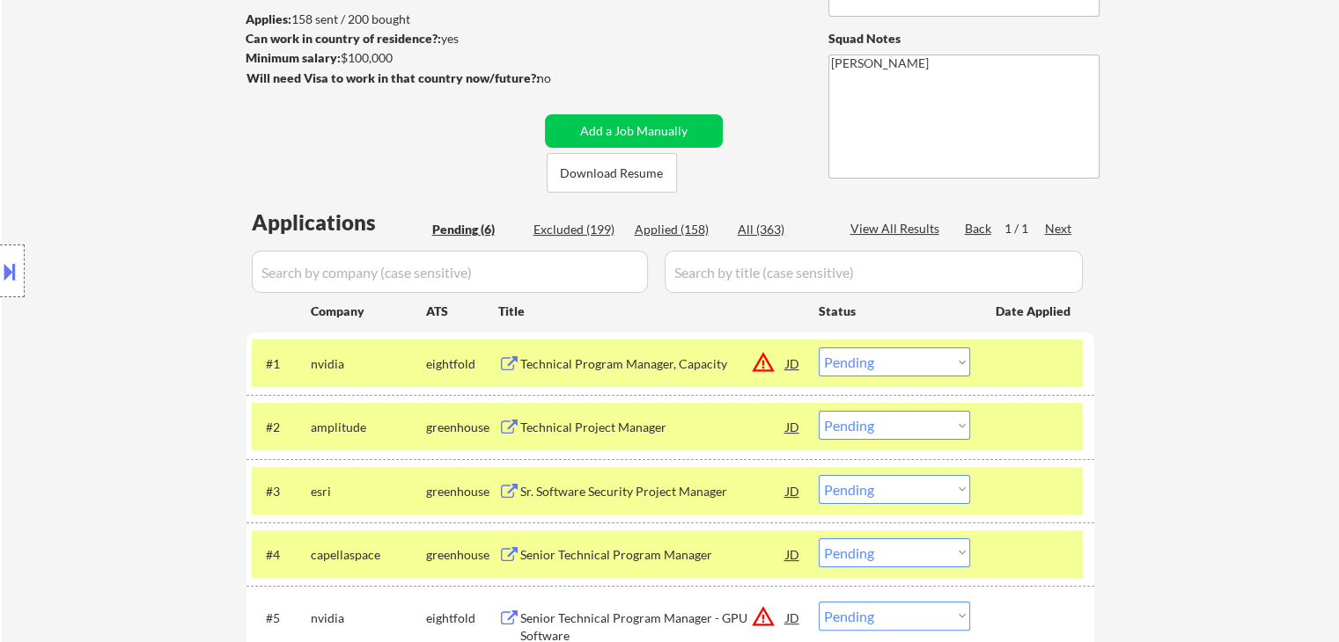
scroll to position [352, 0]
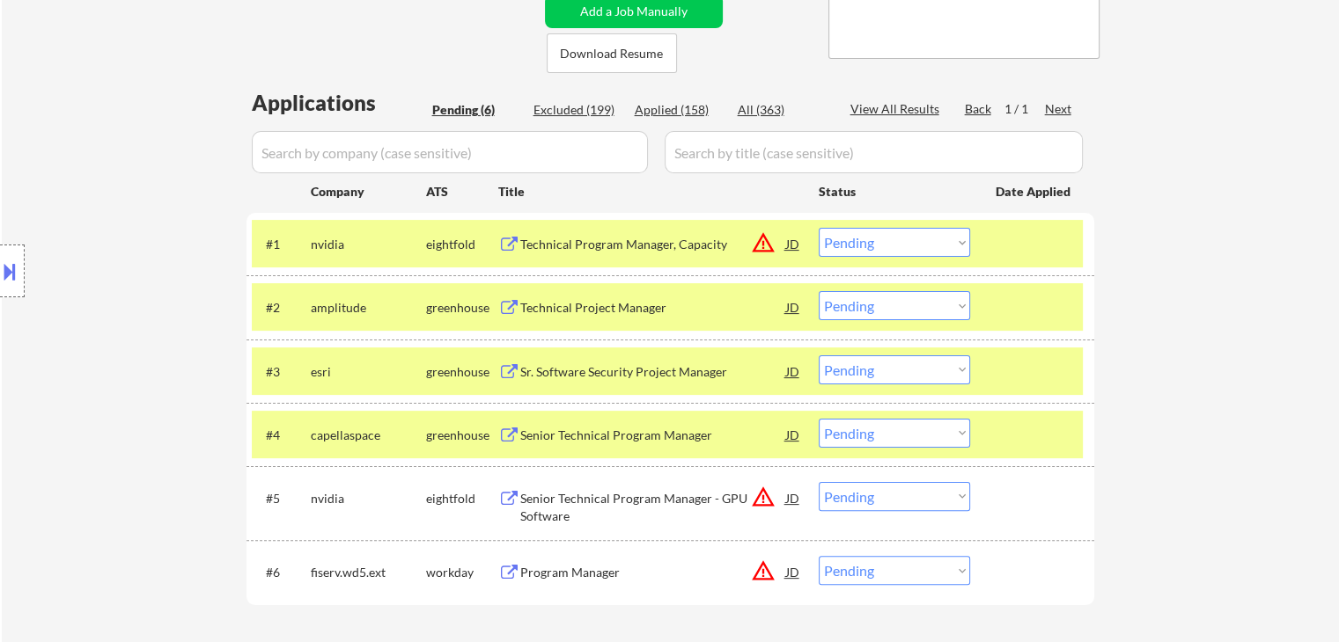
drag, startPoint x: 868, startPoint y: 367, endPoint x: 862, endPoint y: 378, distance: 11.8
click at [868, 367] on select "Choose an option... Pending Applied Excluded (Questions) Excluded (Expired) Exc…" at bounding box center [893, 370] width 151 height 29
click at [818, 356] on select "Choose an option... Pending Applied Excluded (Questions) Excluded (Expired) Exc…" at bounding box center [893, 370] width 151 height 29
select select ""pending""
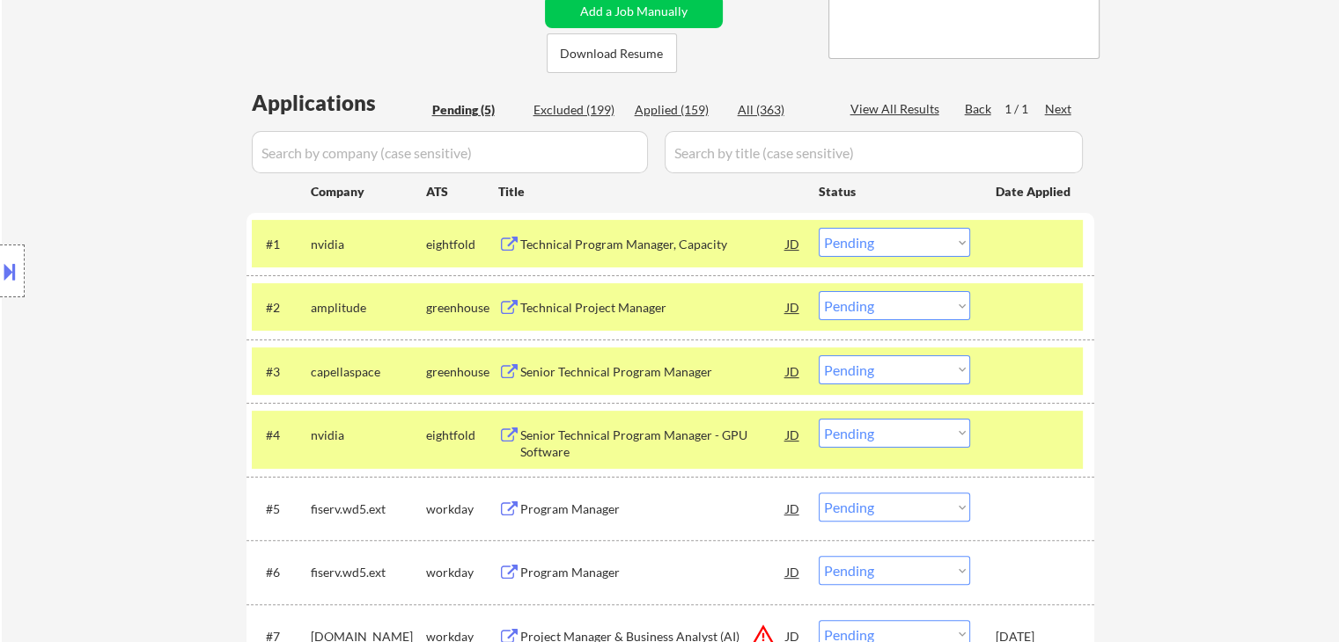
select select ""PLACEHOLDER_1427118222253""
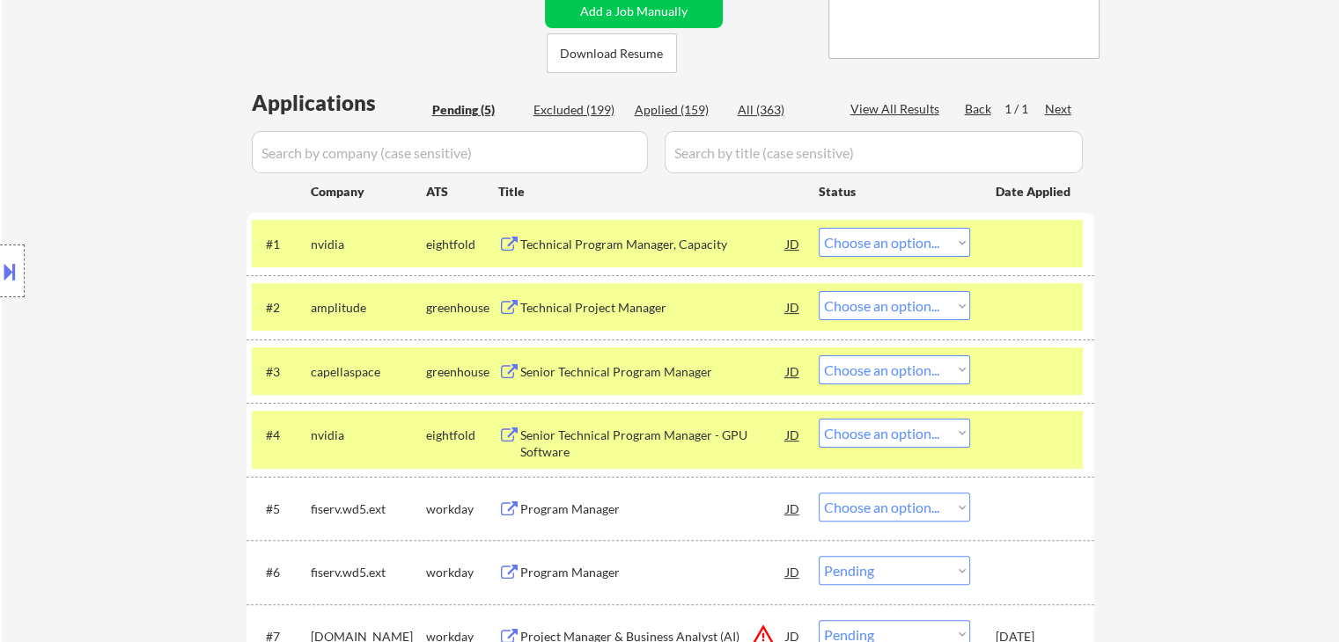
select select ""pending""
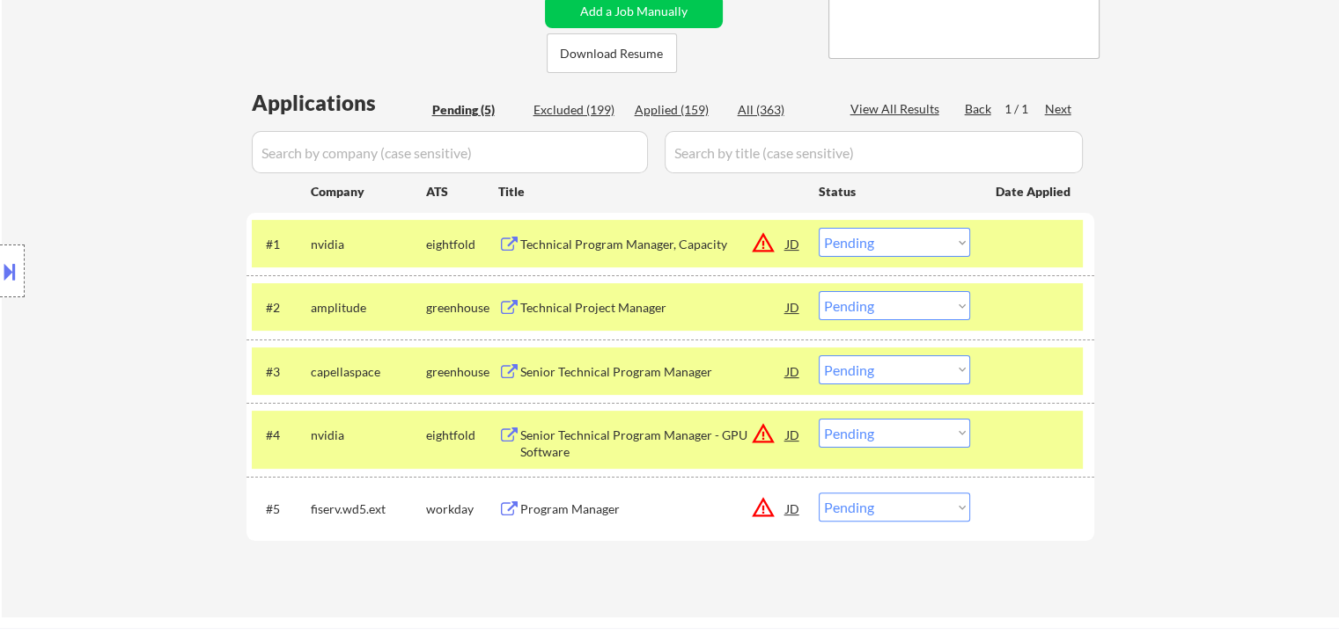
click at [855, 313] on select "Choose an option... Pending Applied Excluded (Questions) Excluded (Expired) Exc…" at bounding box center [893, 305] width 151 height 29
click at [818, 291] on select "Choose an option... Pending Applied Excluded (Questions) Excluded (Expired) Exc…" at bounding box center [893, 305] width 151 height 29
select select ""pending""
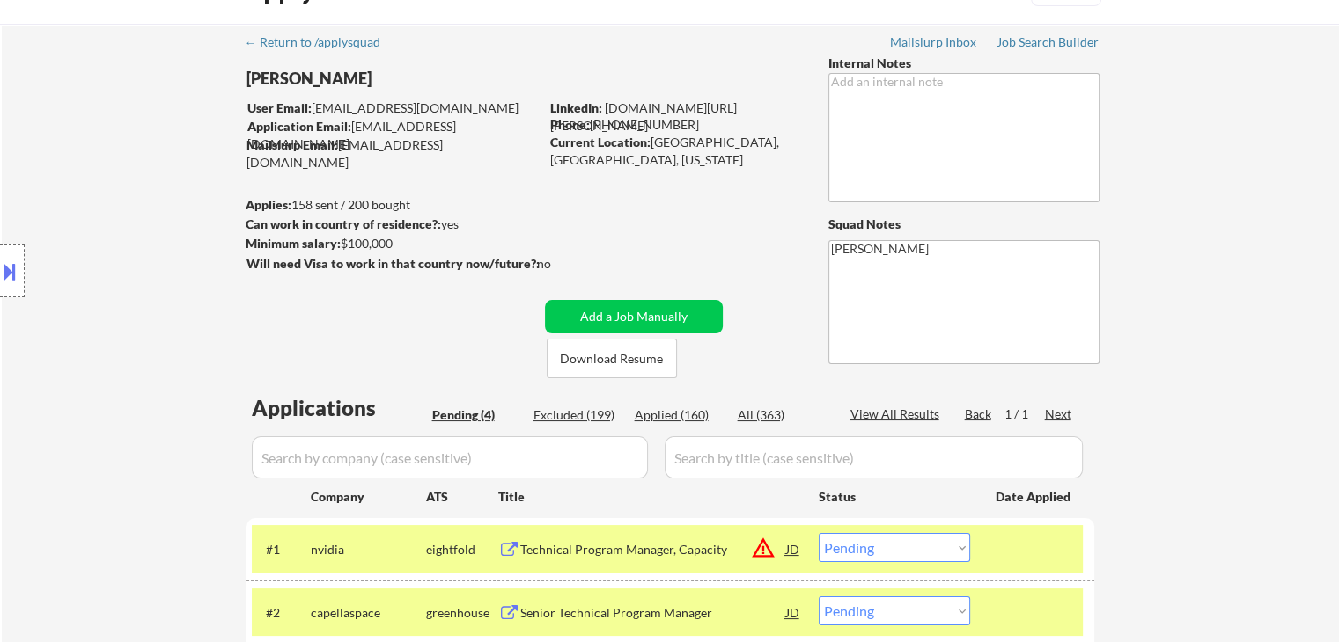
scroll to position [0, 0]
